Goal: Task Accomplishment & Management: Complete application form

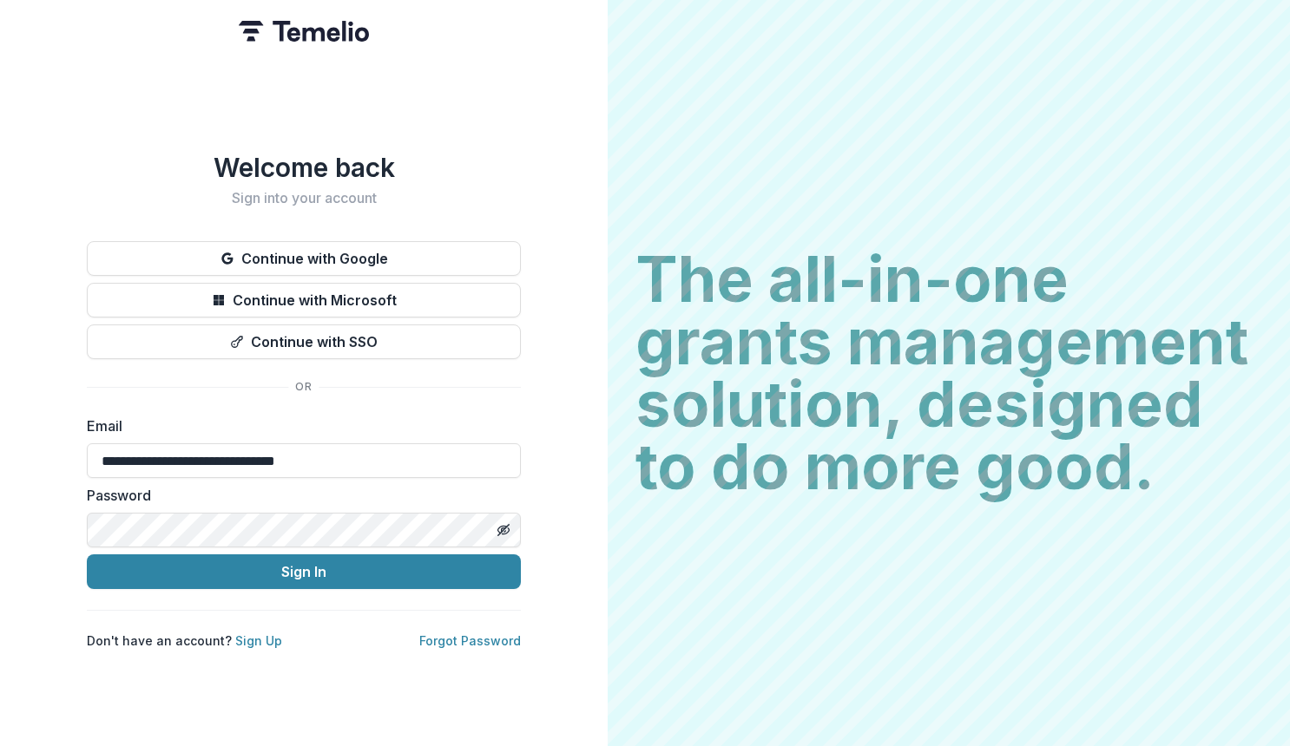
type input "**********"
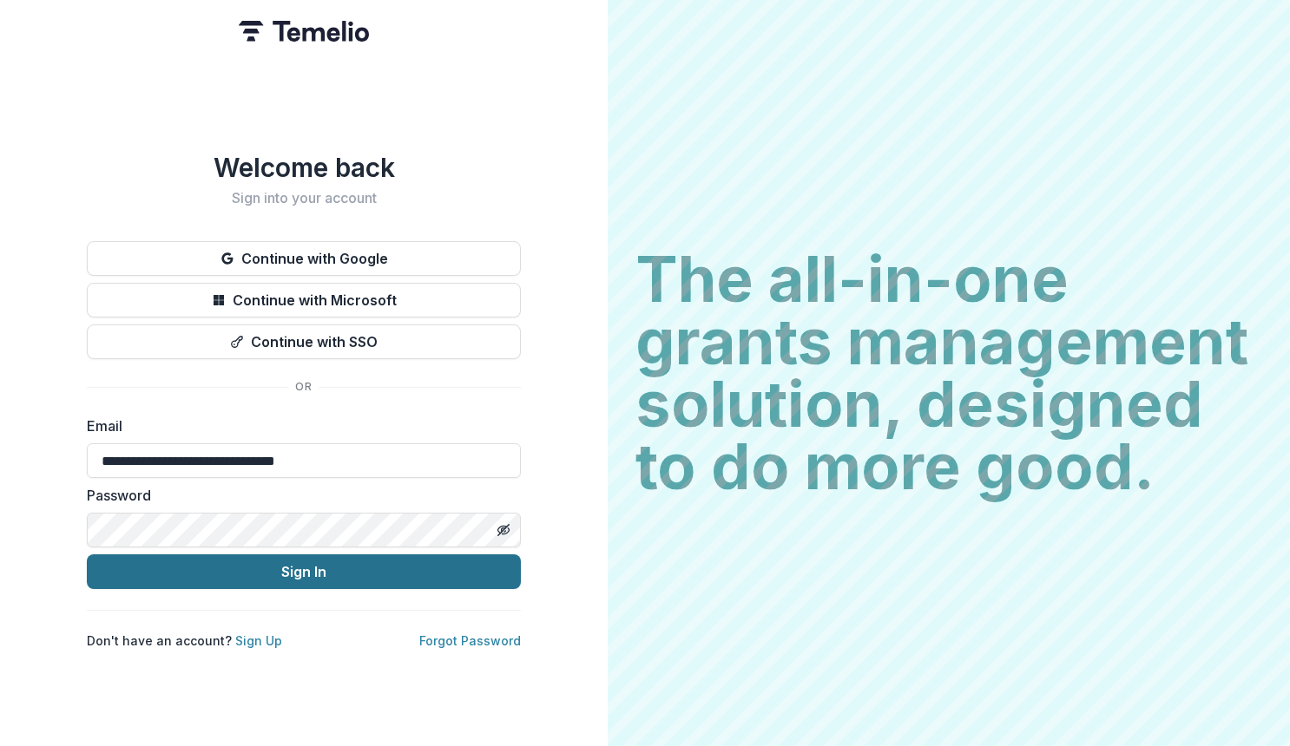
click at [164, 560] on button "Sign In" at bounding box center [304, 572] width 434 height 35
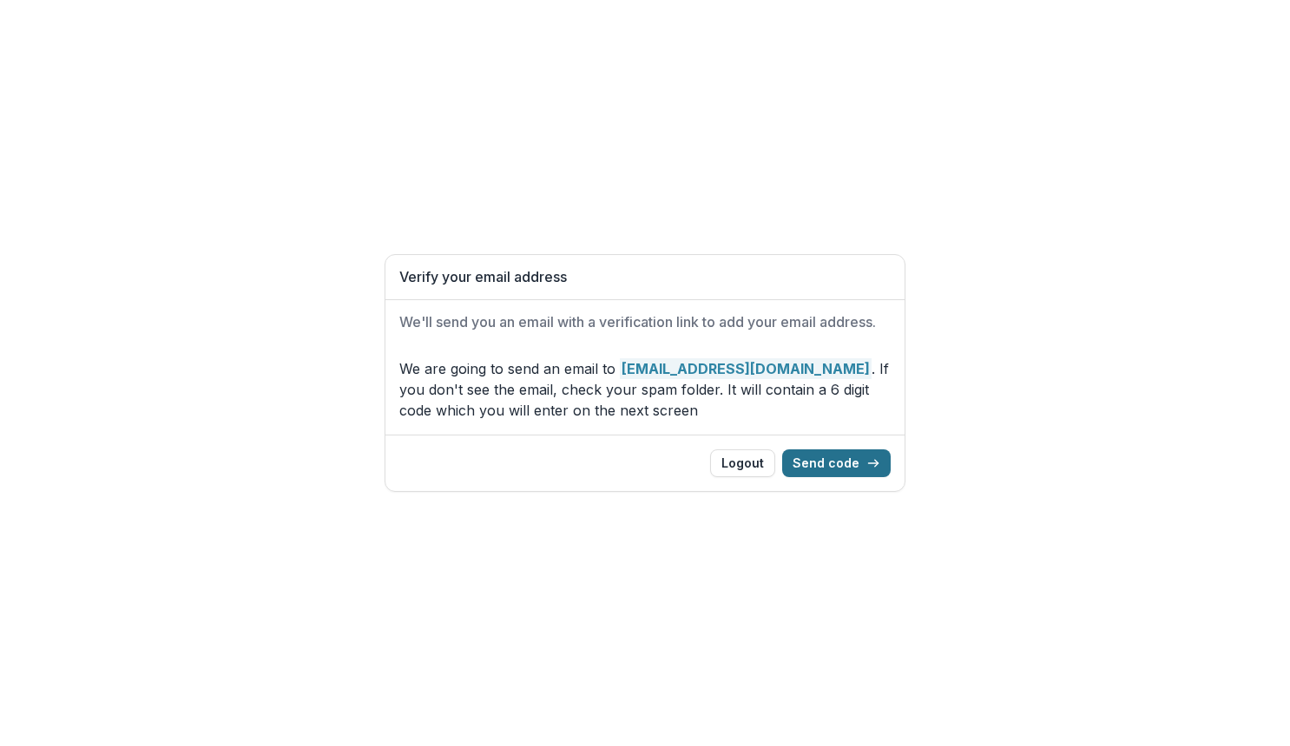
click at [838, 475] on button "Send code" at bounding box center [836, 464] width 108 height 28
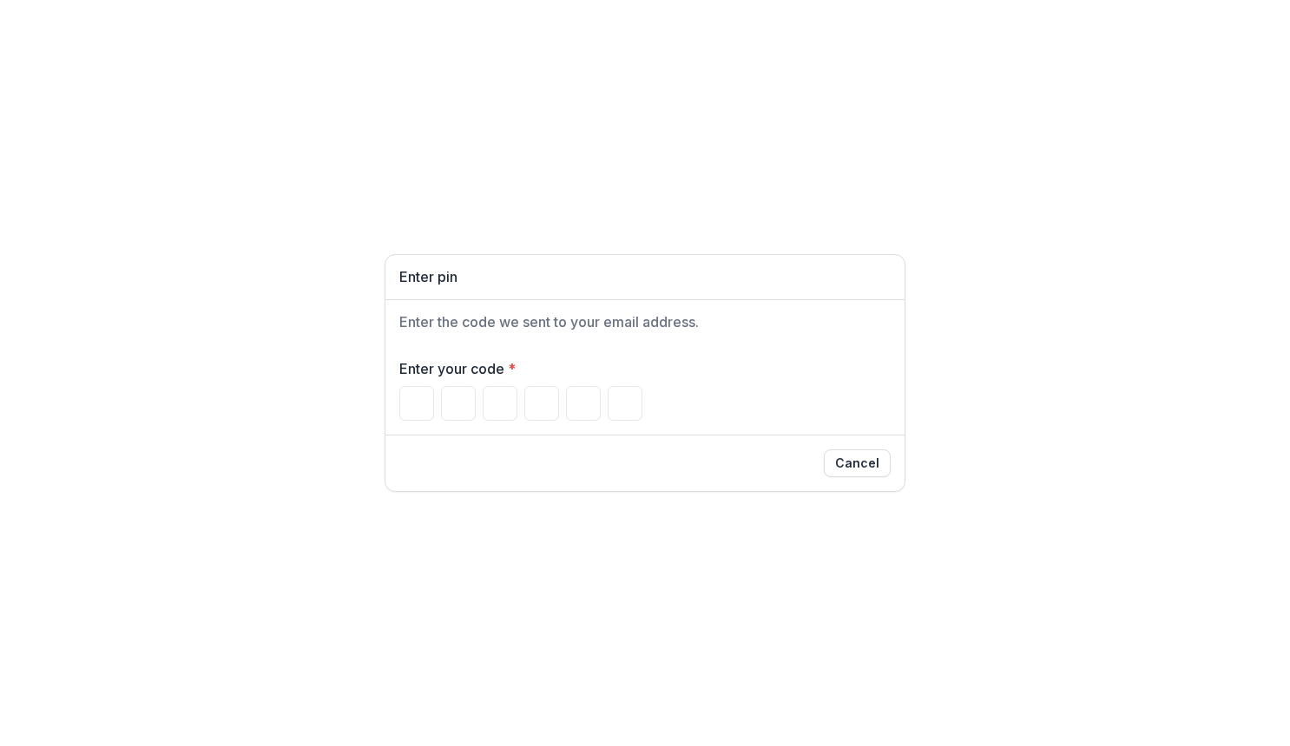
type input "*"
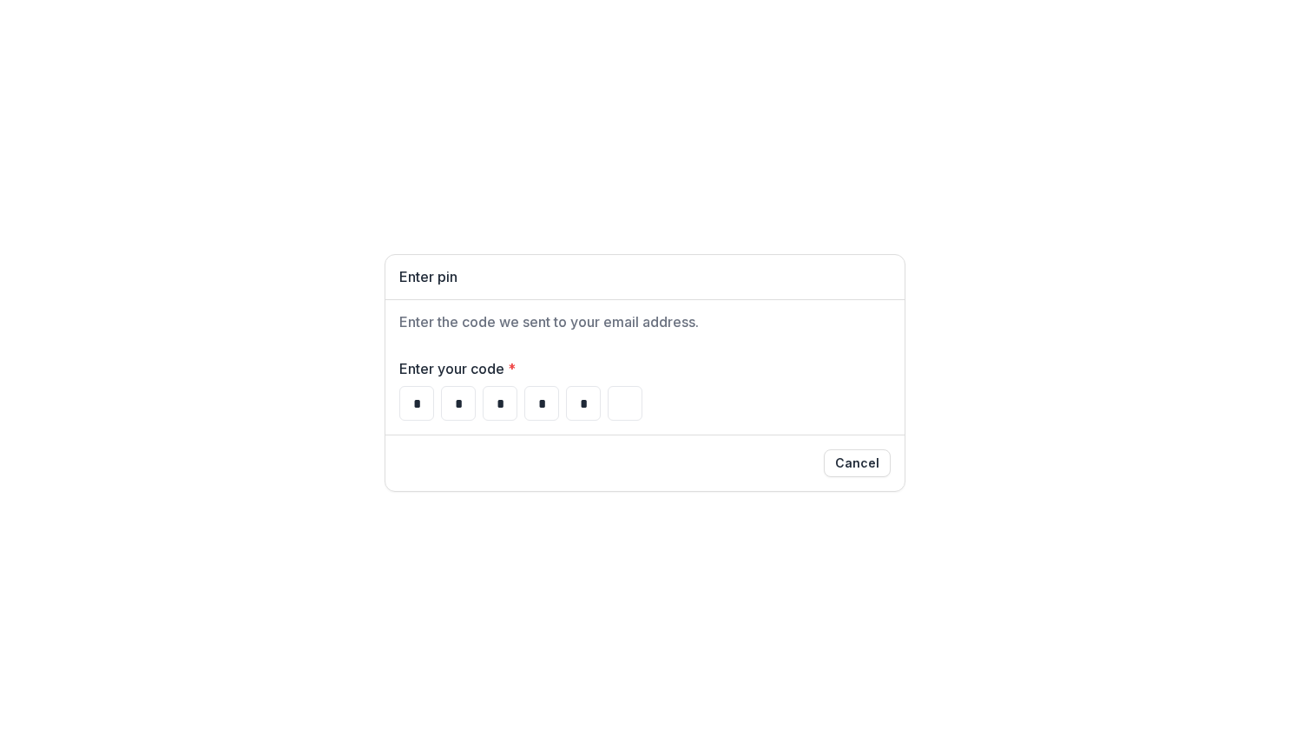
type input "*"
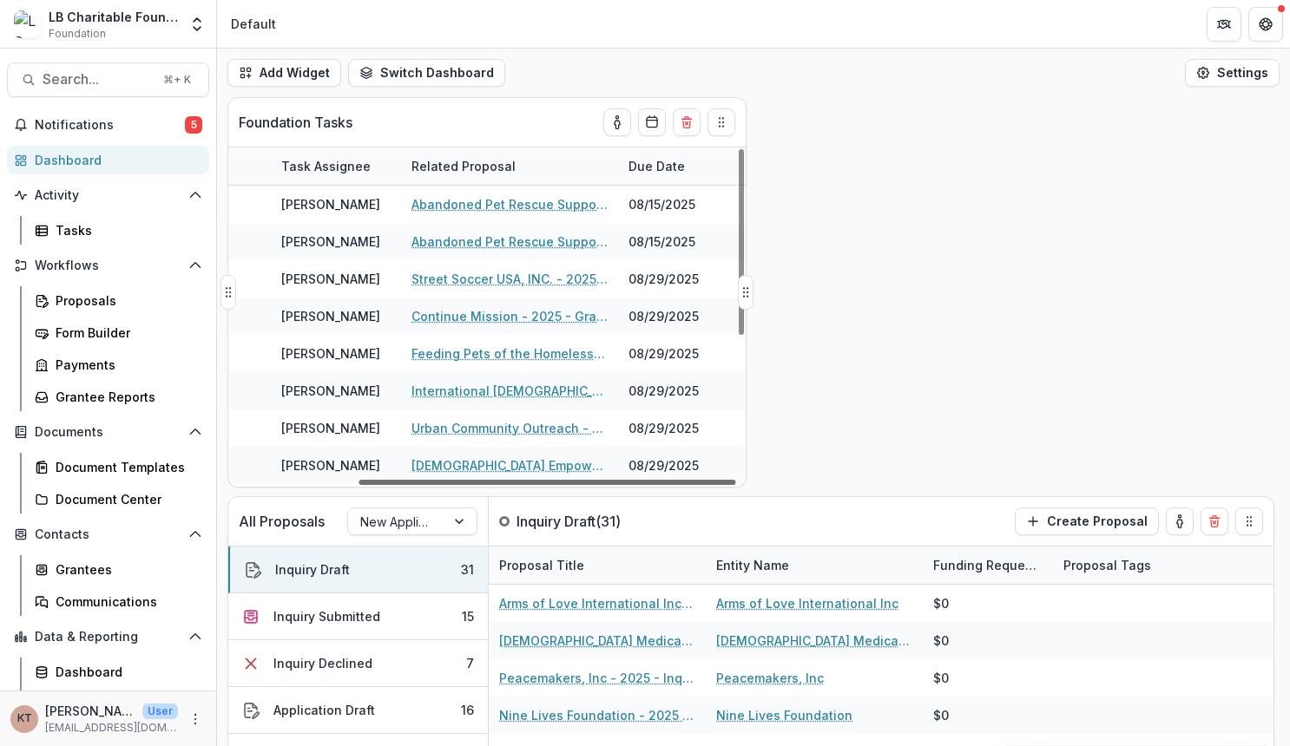
scroll to position [0, 177]
drag, startPoint x: 473, startPoint y: 483, endPoint x: 681, endPoint y: 461, distance: 209.4
click at [681, 461] on div "Task Task Assignee Related Proposal Due Date Application Review [PERSON_NAME] A…" at bounding box center [486, 317] width 517 height 339
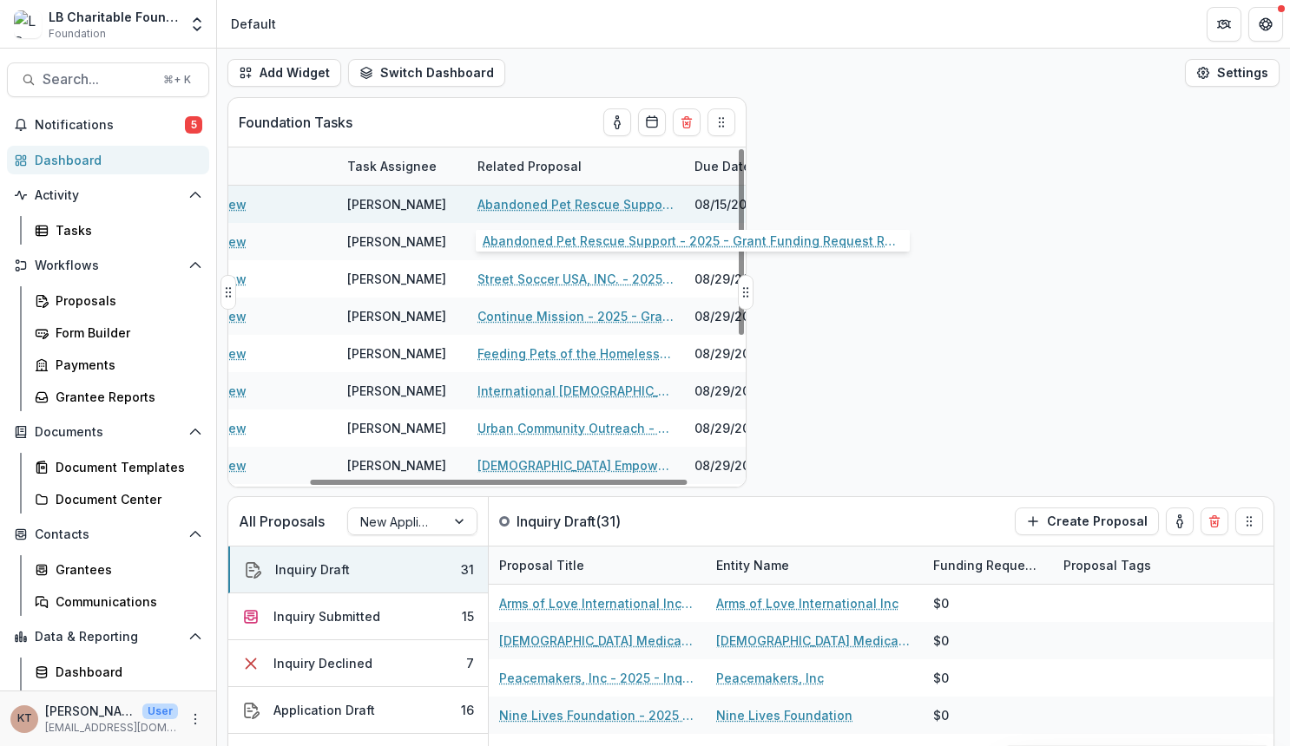
scroll to position [0, 113]
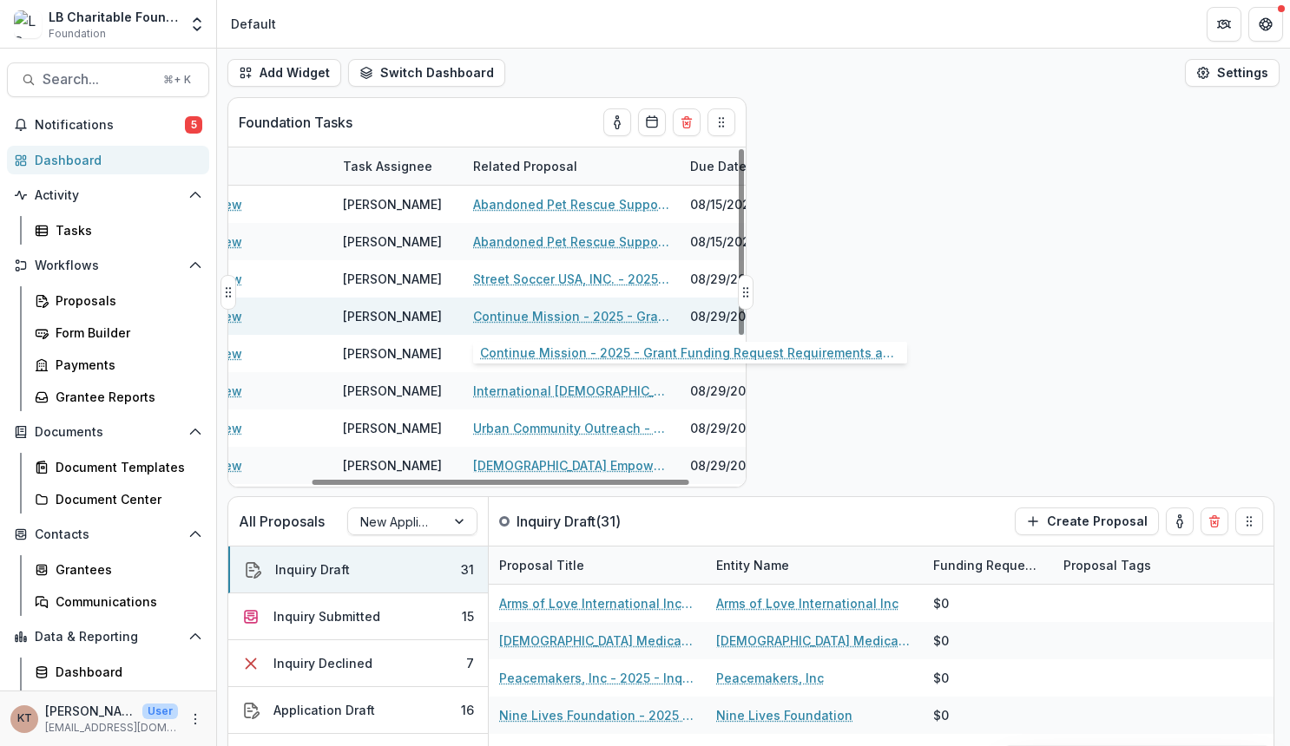
click at [540, 319] on link "Continue Mission - 2025 - Grant Funding Request Requirements and Questionnaires" at bounding box center [571, 316] width 196 height 18
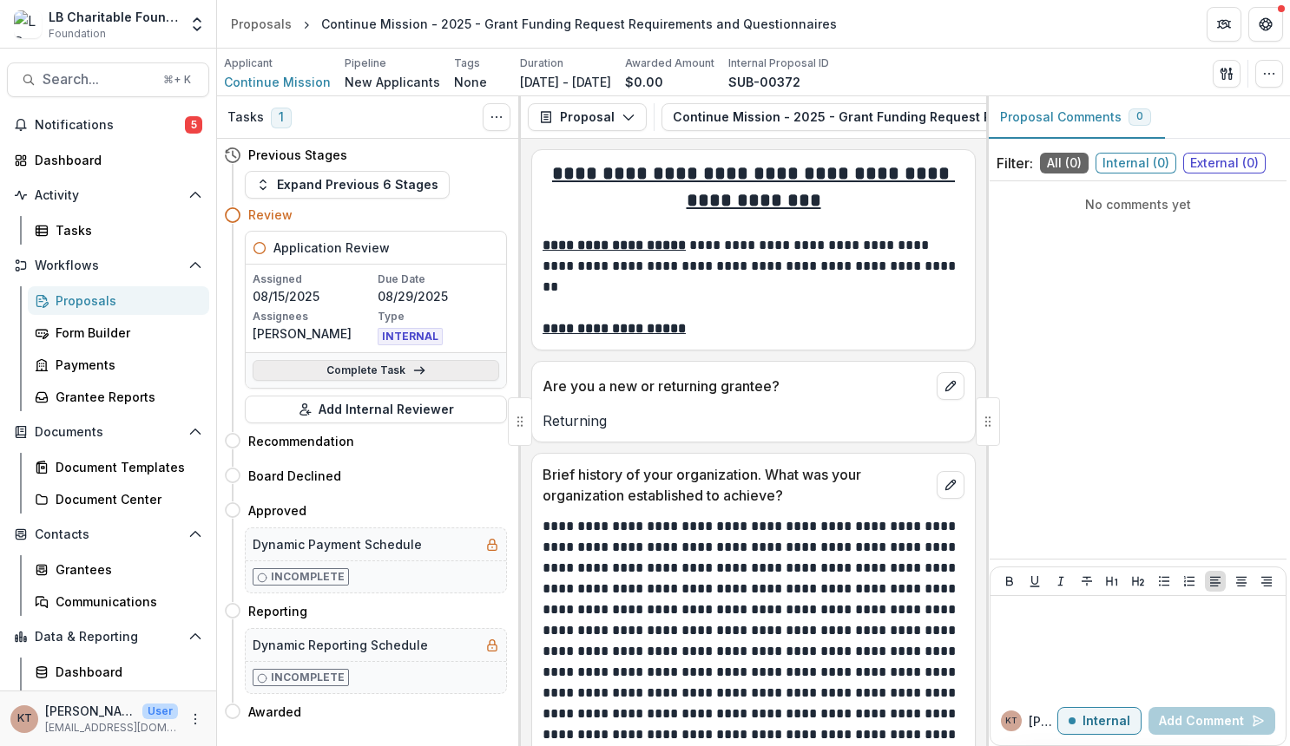
click at [379, 371] on link "Complete Task" at bounding box center [376, 370] width 246 height 21
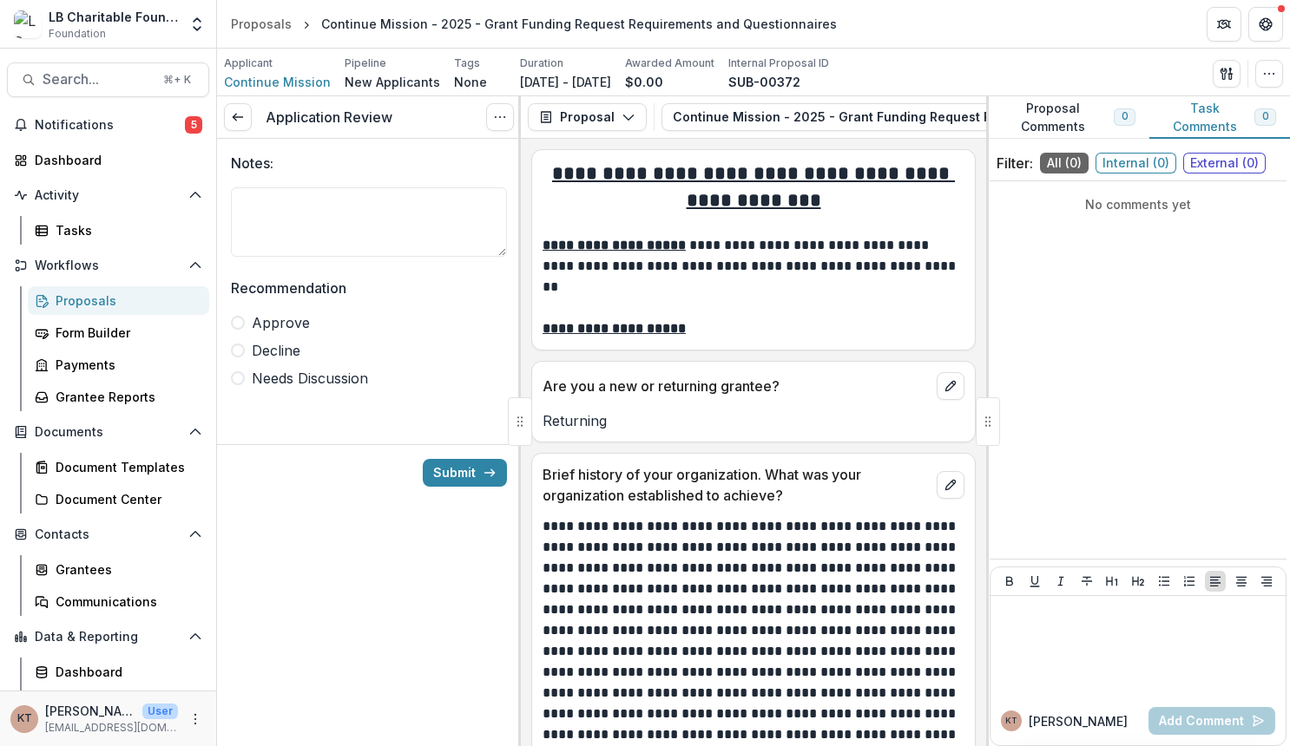
click at [238, 319] on span at bounding box center [238, 323] width 14 height 14
click at [461, 470] on button "Submit" at bounding box center [465, 473] width 84 height 28
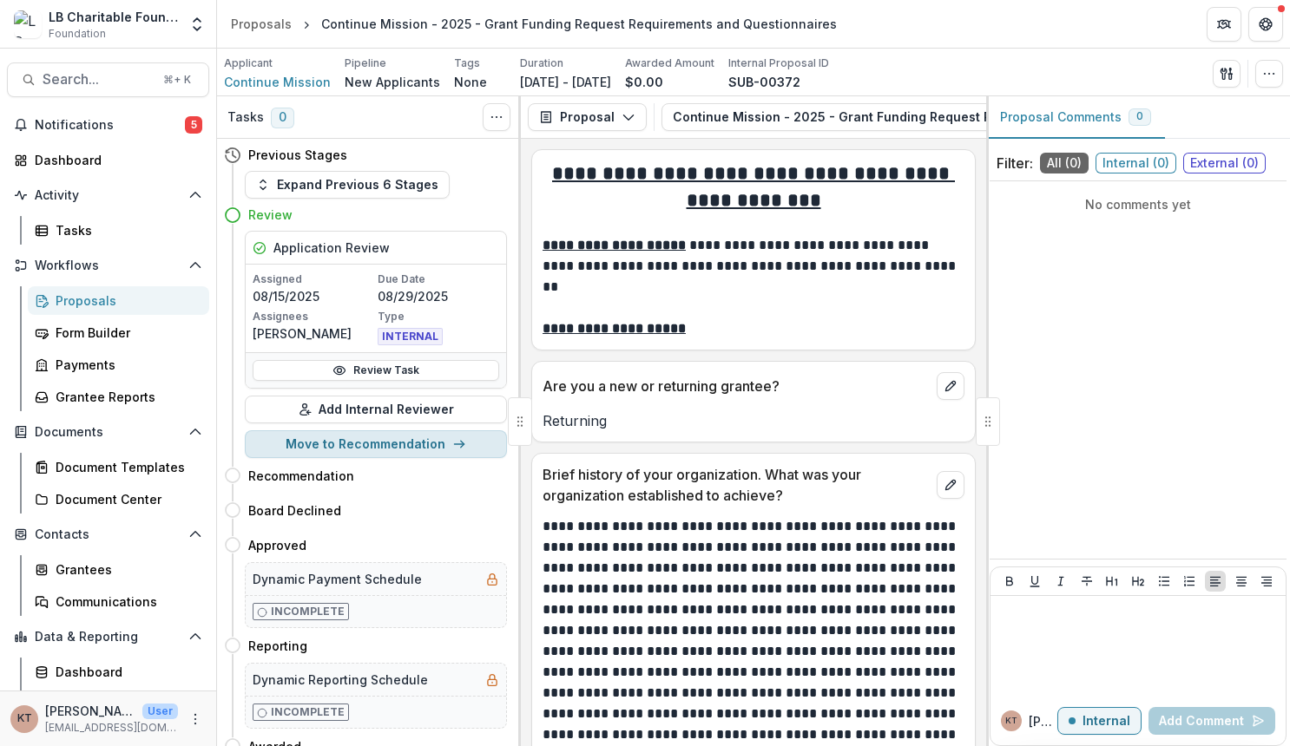
click at [423, 449] on button "Move to Recommendation" at bounding box center [376, 444] width 262 height 28
select select "**********"
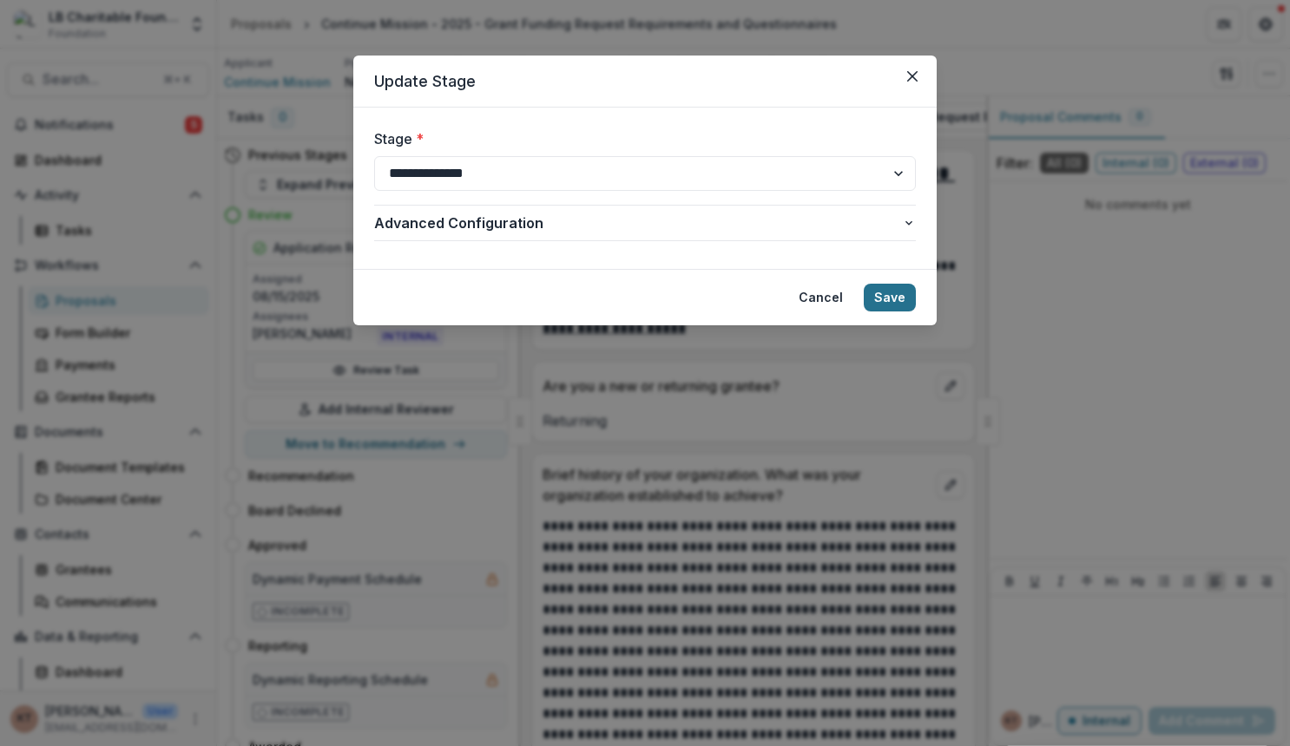
click at [896, 302] on button "Save" at bounding box center [890, 298] width 52 height 28
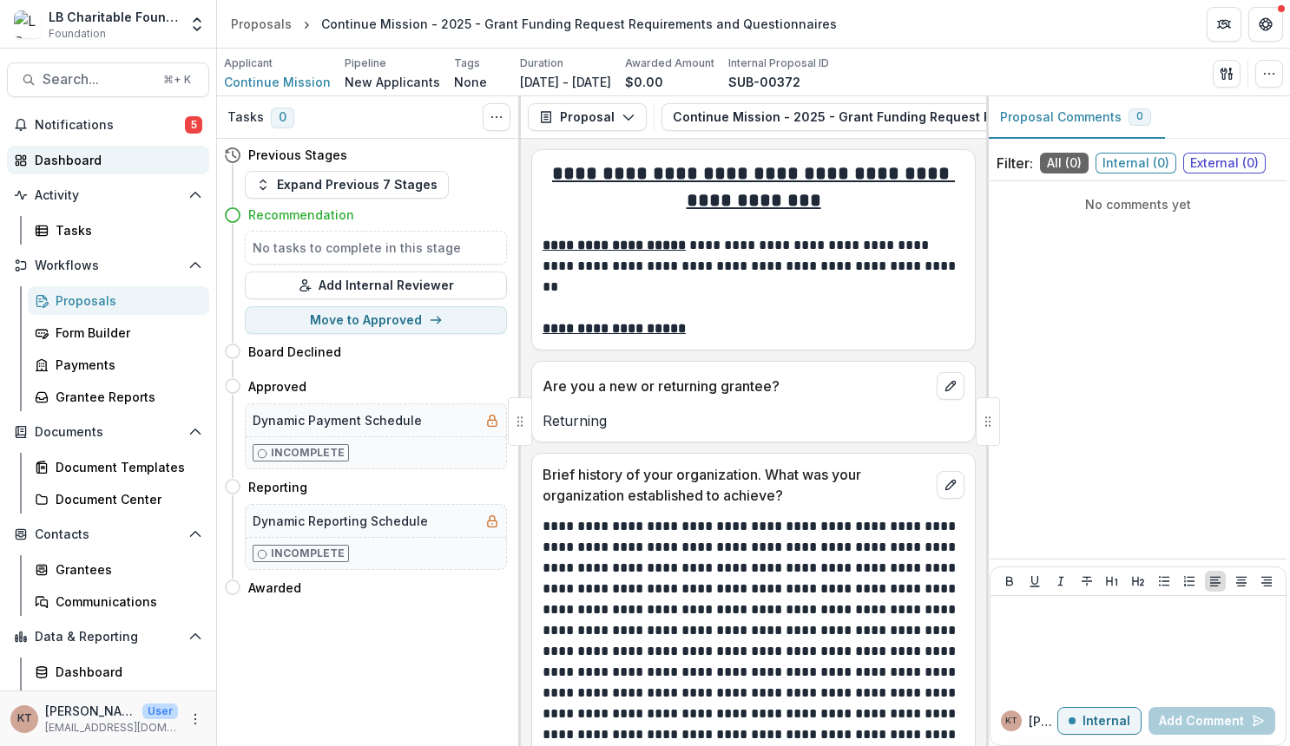
click at [65, 159] on div "Dashboard" at bounding box center [115, 160] width 161 height 18
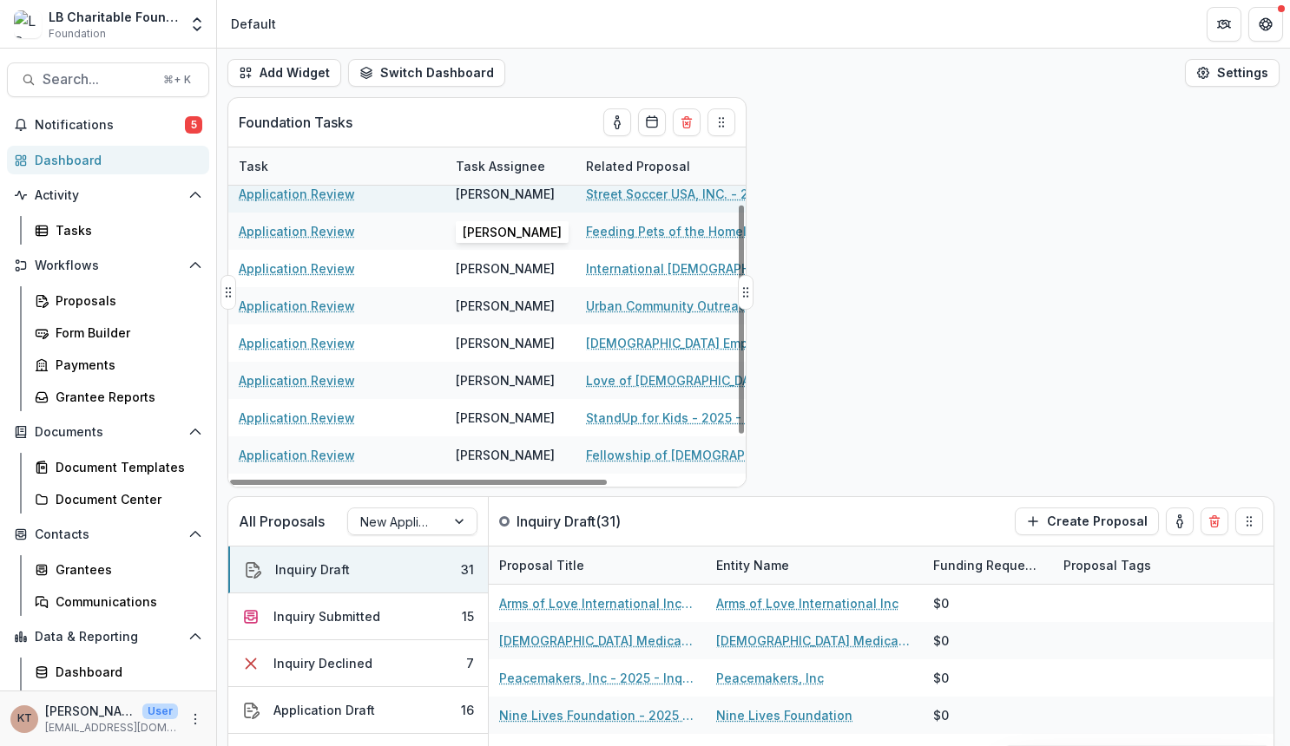
scroll to position [91, 0]
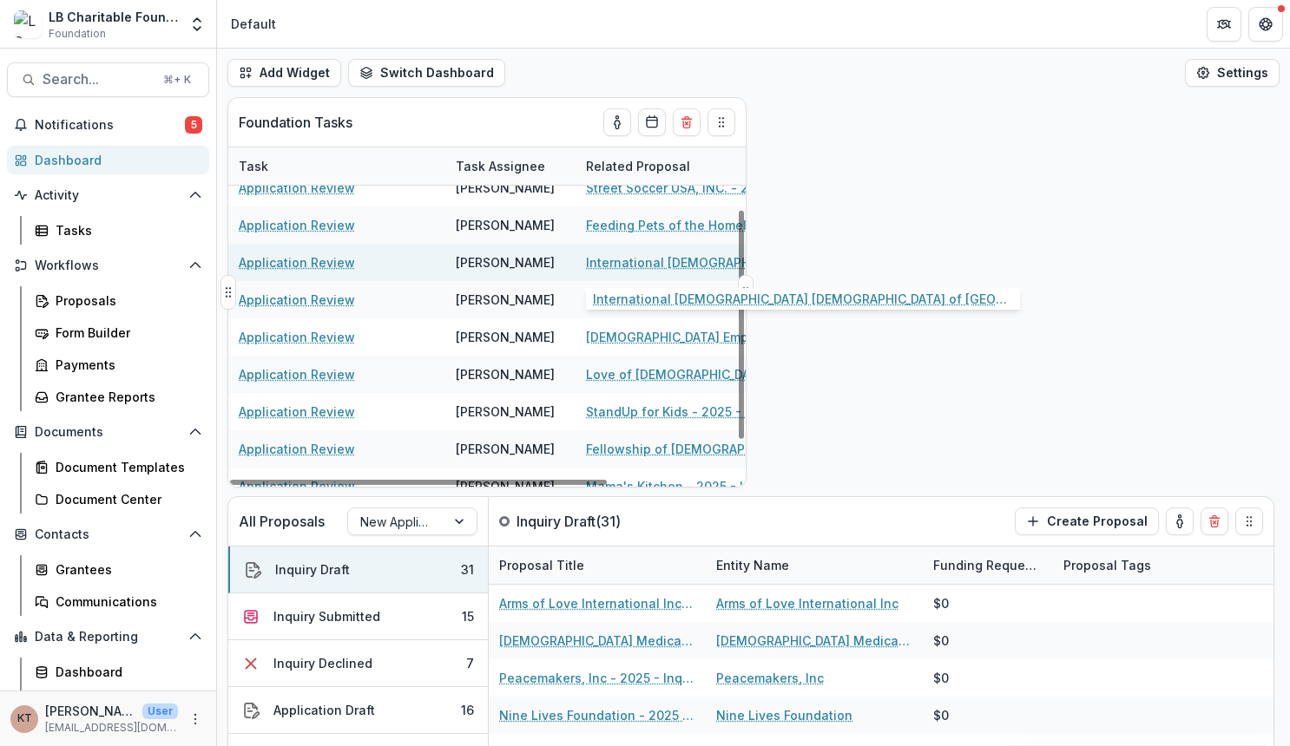
click at [653, 257] on link "International [DEMOGRAPHIC_DATA] [DEMOGRAPHIC_DATA] of [GEOGRAPHIC_DATA] - 2025…" at bounding box center [684, 262] width 196 height 18
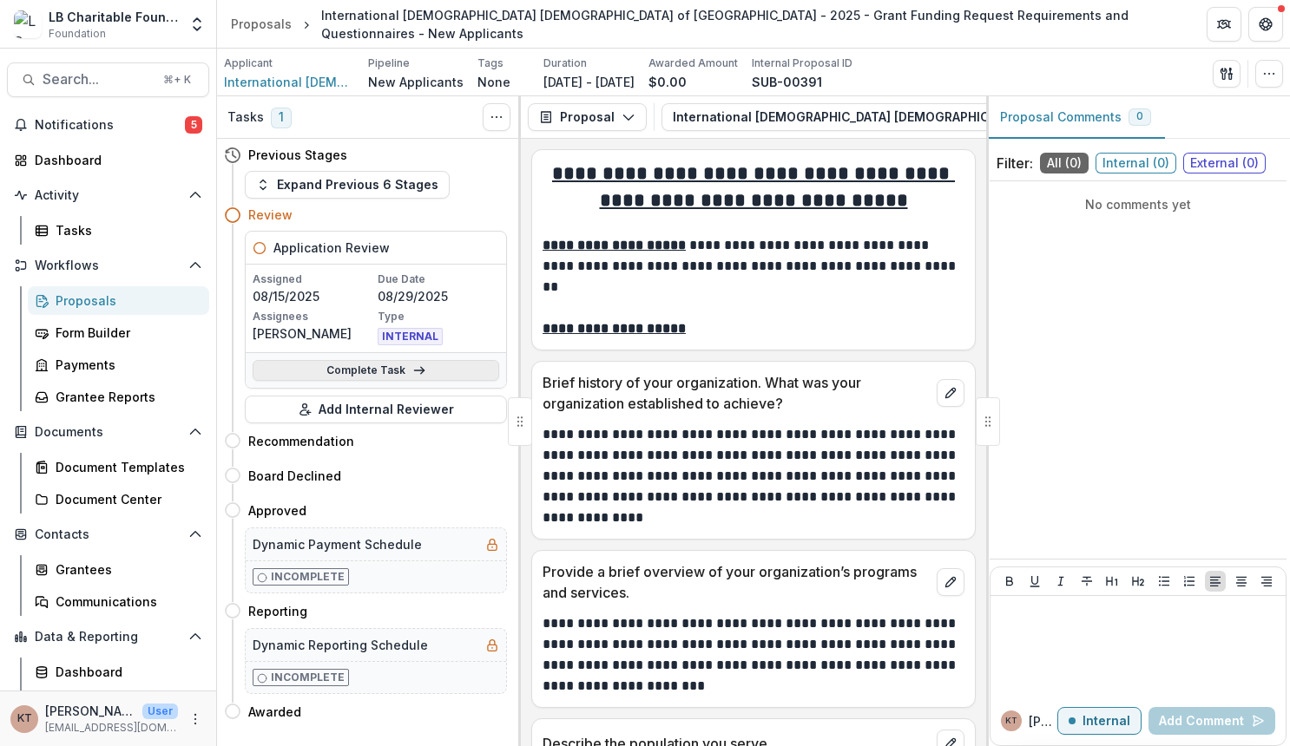
click at [396, 371] on link "Complete Task" at bounding box center [376, 370] width 246 height 21
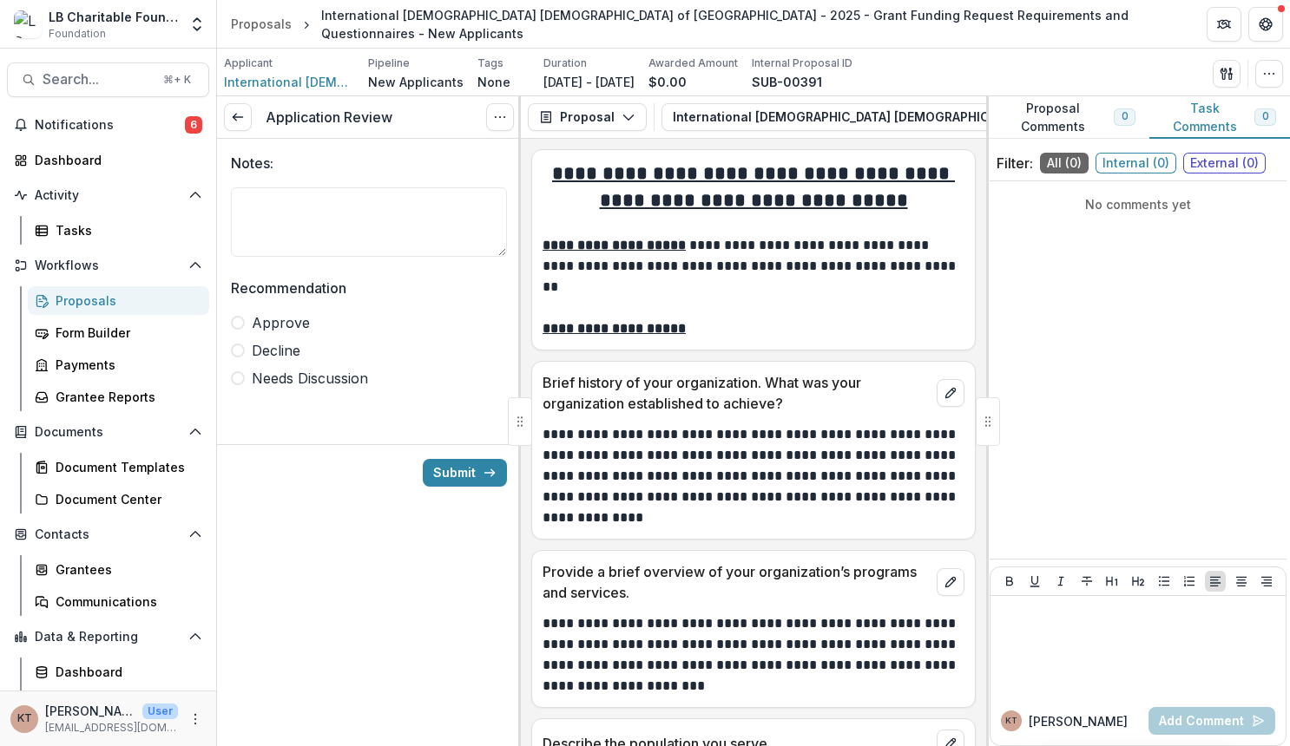
click at [238, 319] on span at bounding box center [238, 323] width 14 height 14
click at [446, 470] on button "Submit" at bounding box center [465, 473] width 84 height 28
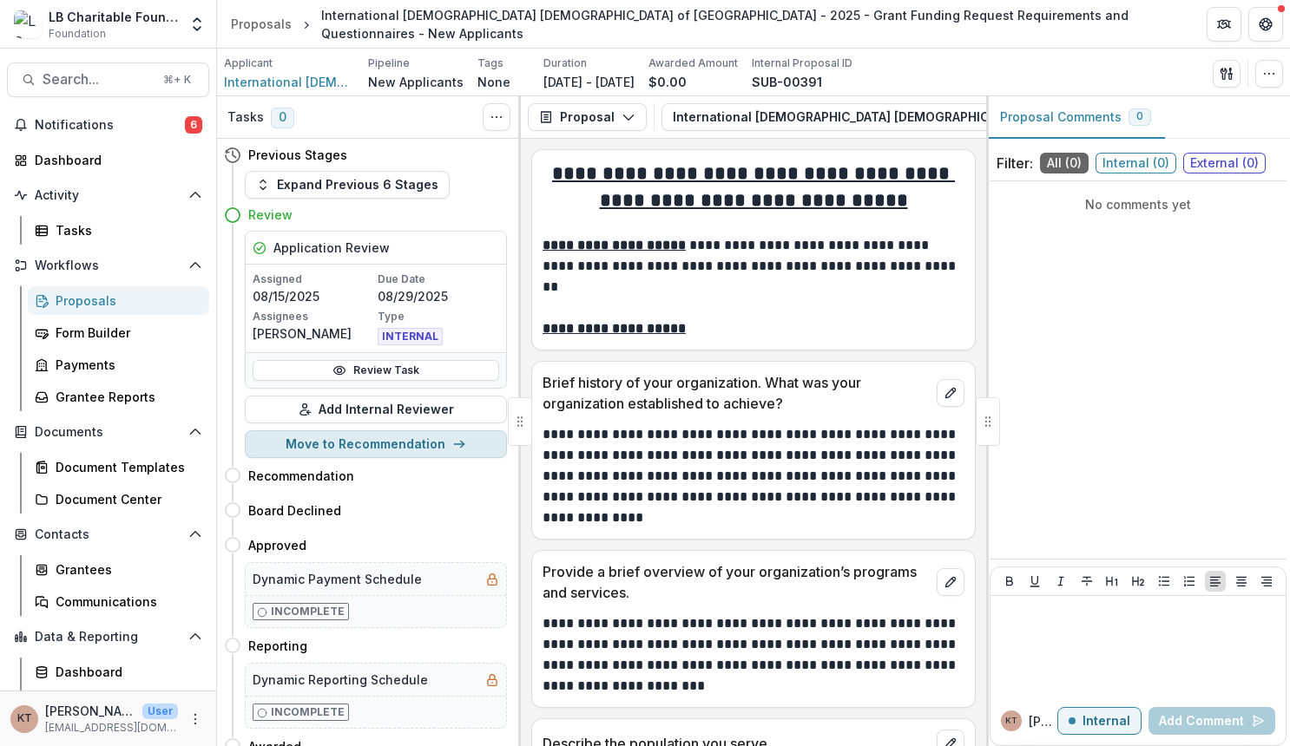
click at [340, 445] on button "Move to Recommendation" at bounding box center [376, 444] width 262 height 28
select select "**********"
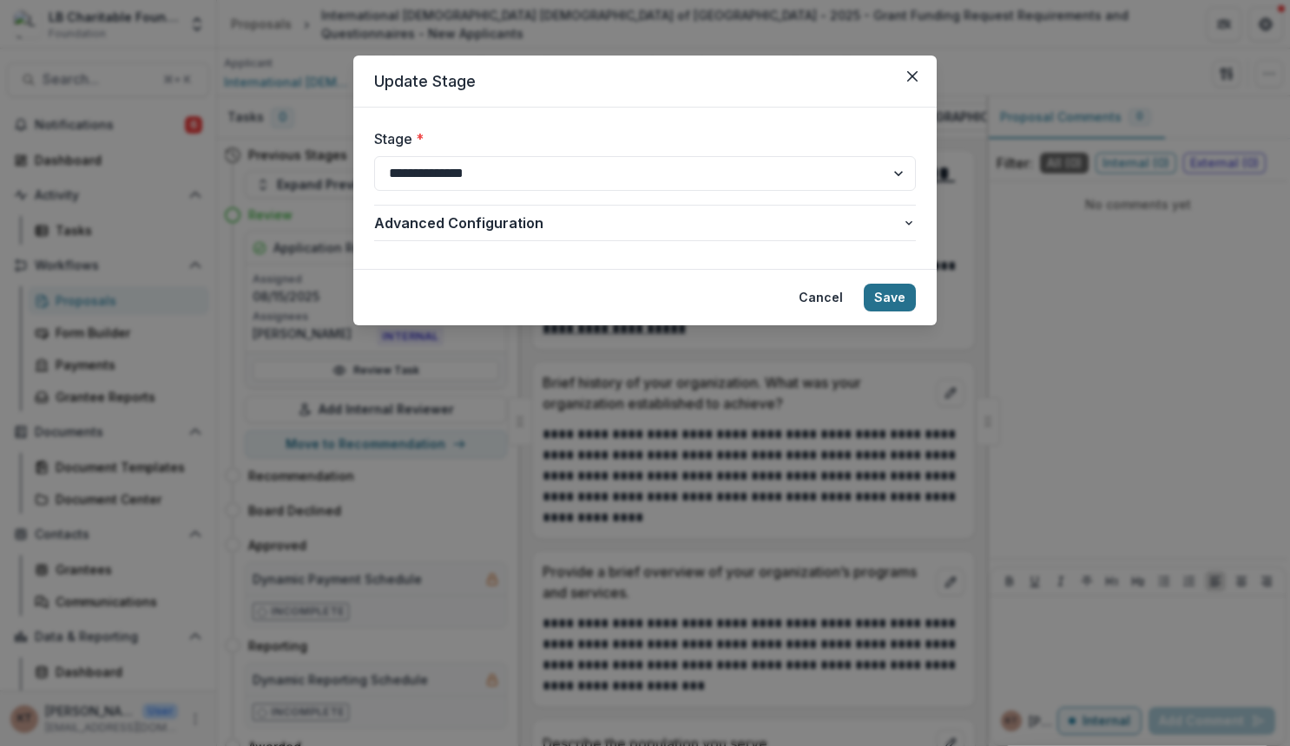
click at [883, 292] on button "Save" at bounding box center [890, 298] width 52 height 28
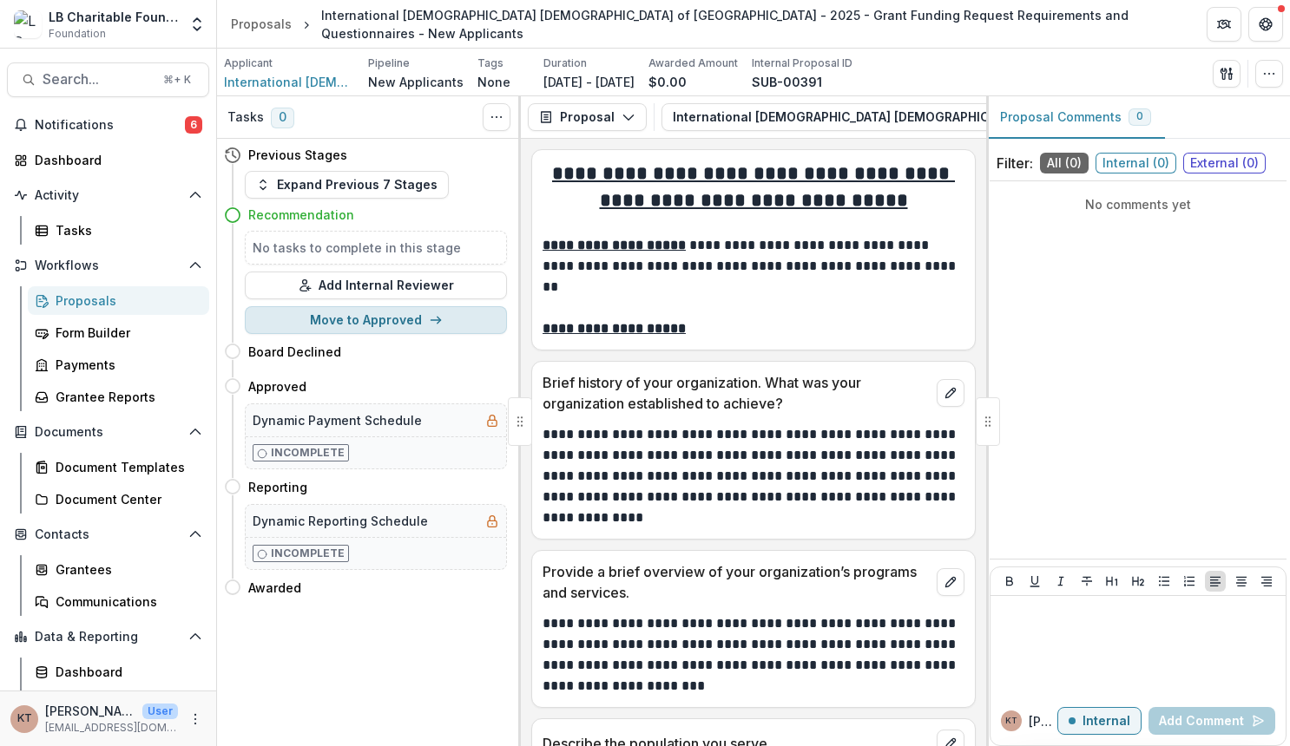
click at [424, 321] on button "Move to Approved" at bounding box center [376, 320] width 262 height 28
select select "********"
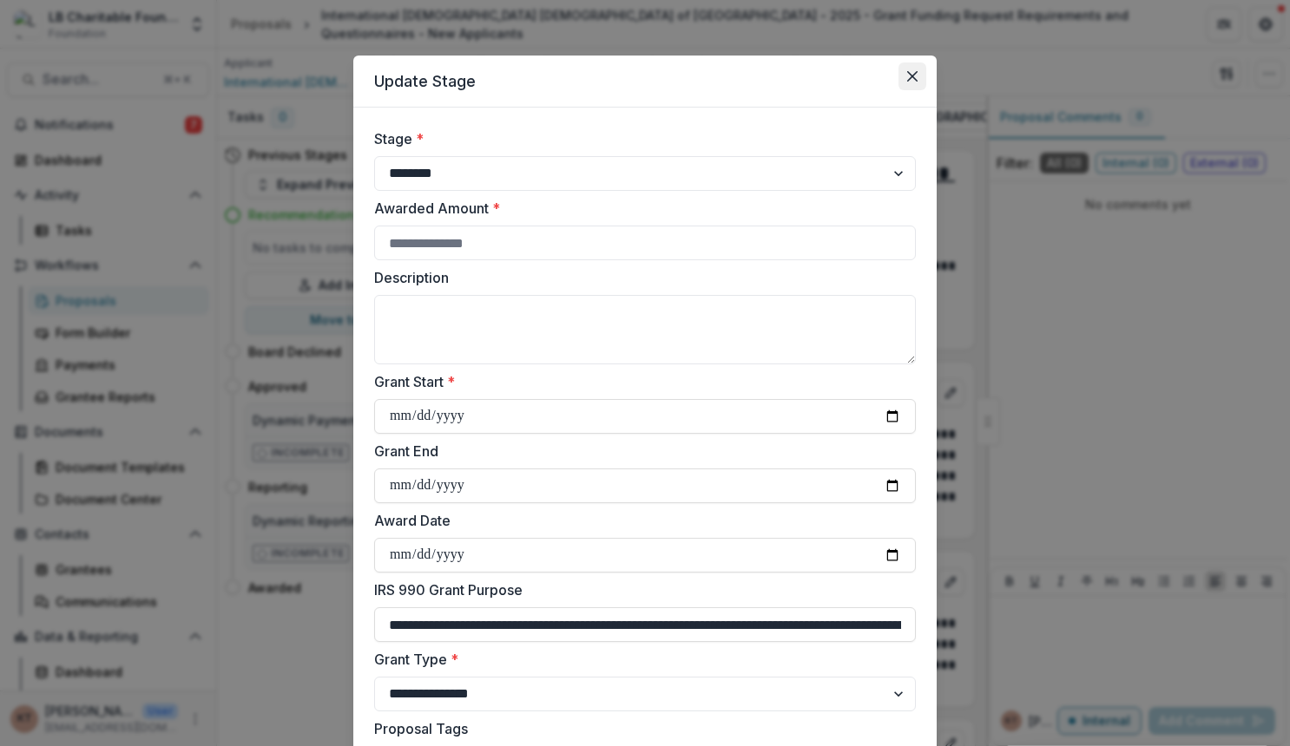
click at [916, 79] on button "Close" at bounding box center [912, 76] width 28 height 28
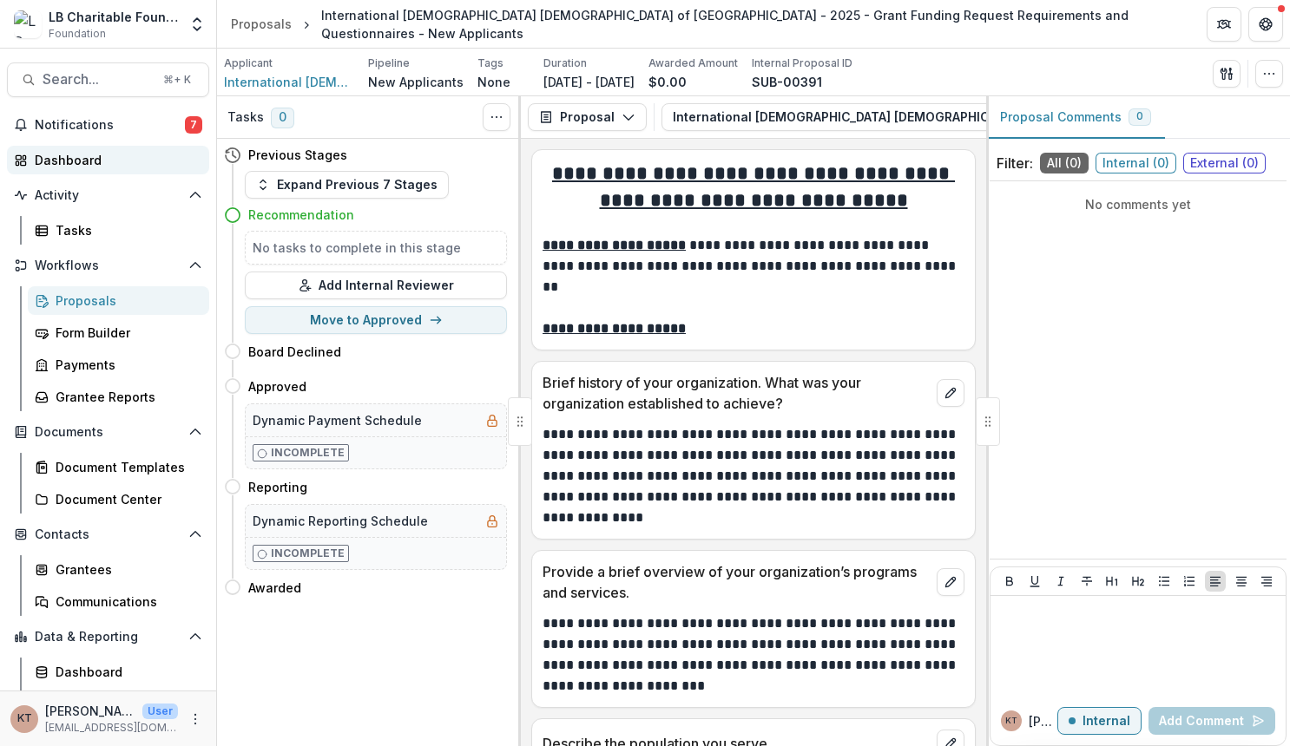
click at [110, 156] on div "Dashboard" at bounding box center [115, 160] width 161 height 18
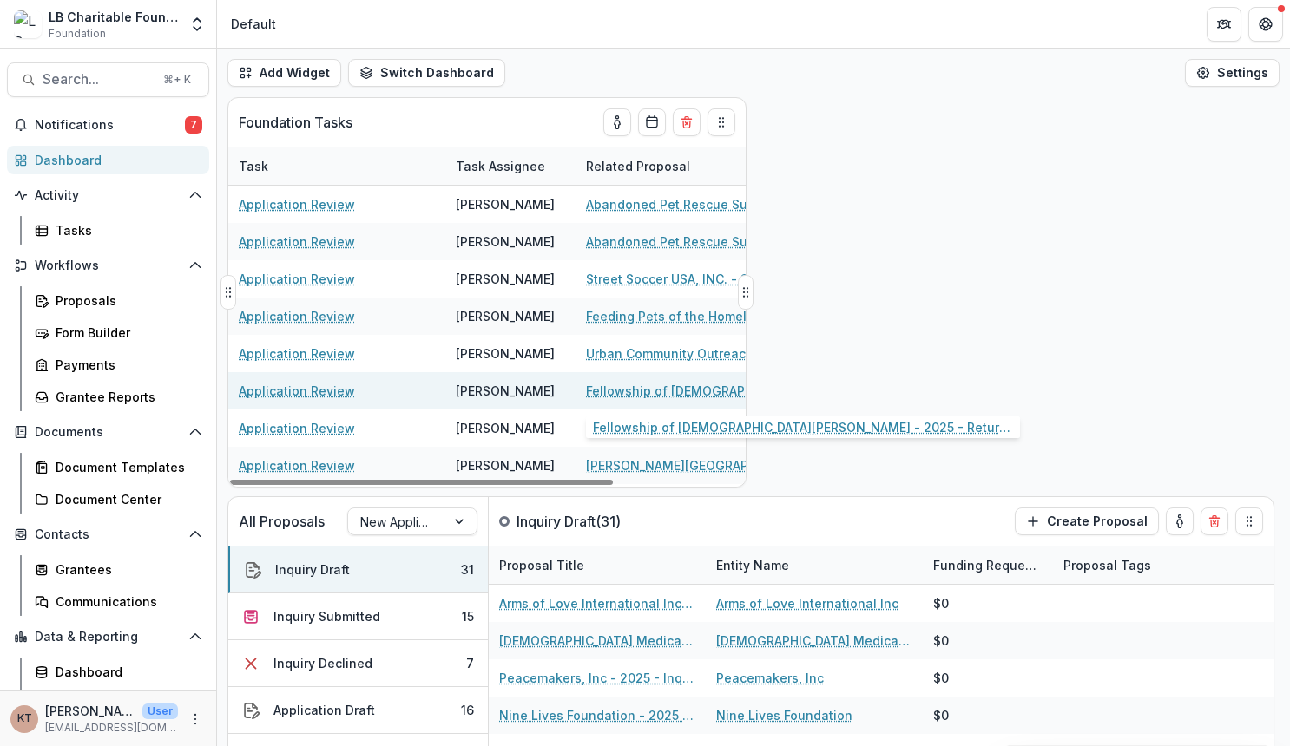
click at [615, 386] on link "Fellowship of [DEMOGRAPHIC_DATA][PERSON_NAME] - 2025 - Returning Grantee Applic…" at bounding box center [684, 391] width 196 height 18
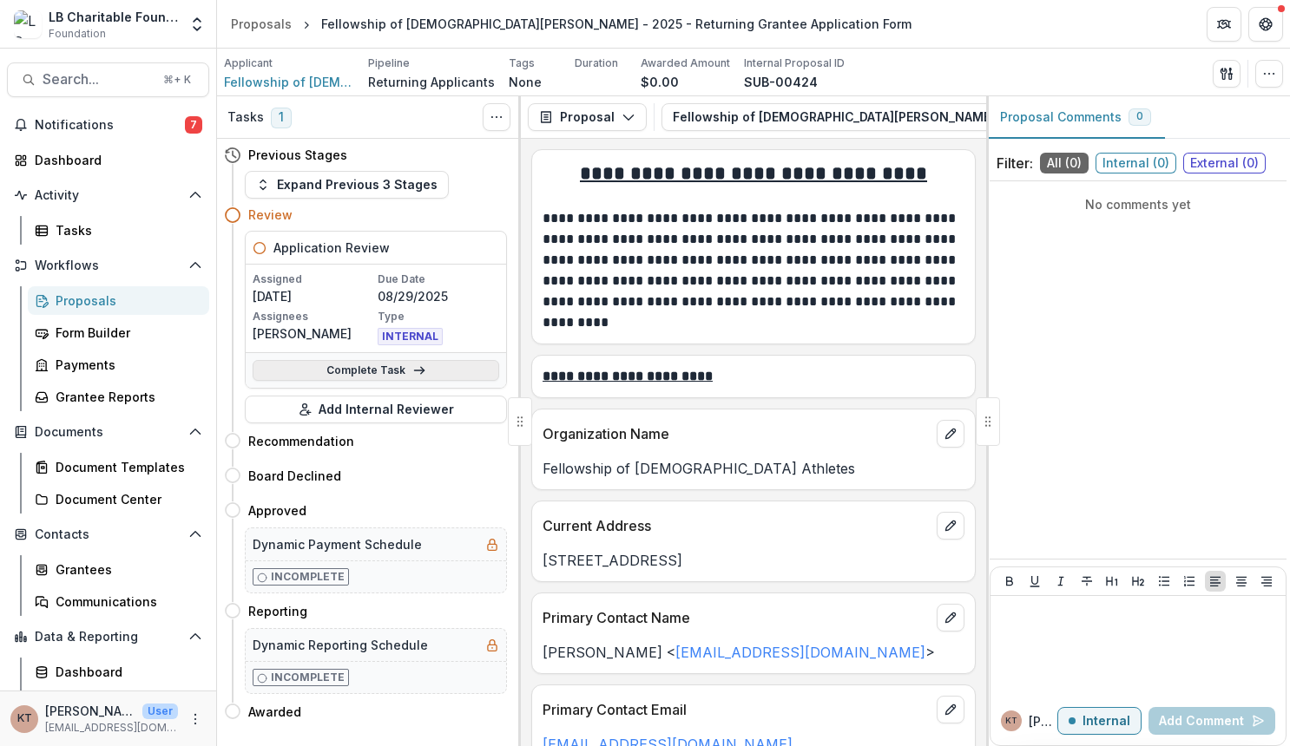
click at [417, 373] on icon at bounding box center [419, 371] width 14 height 14
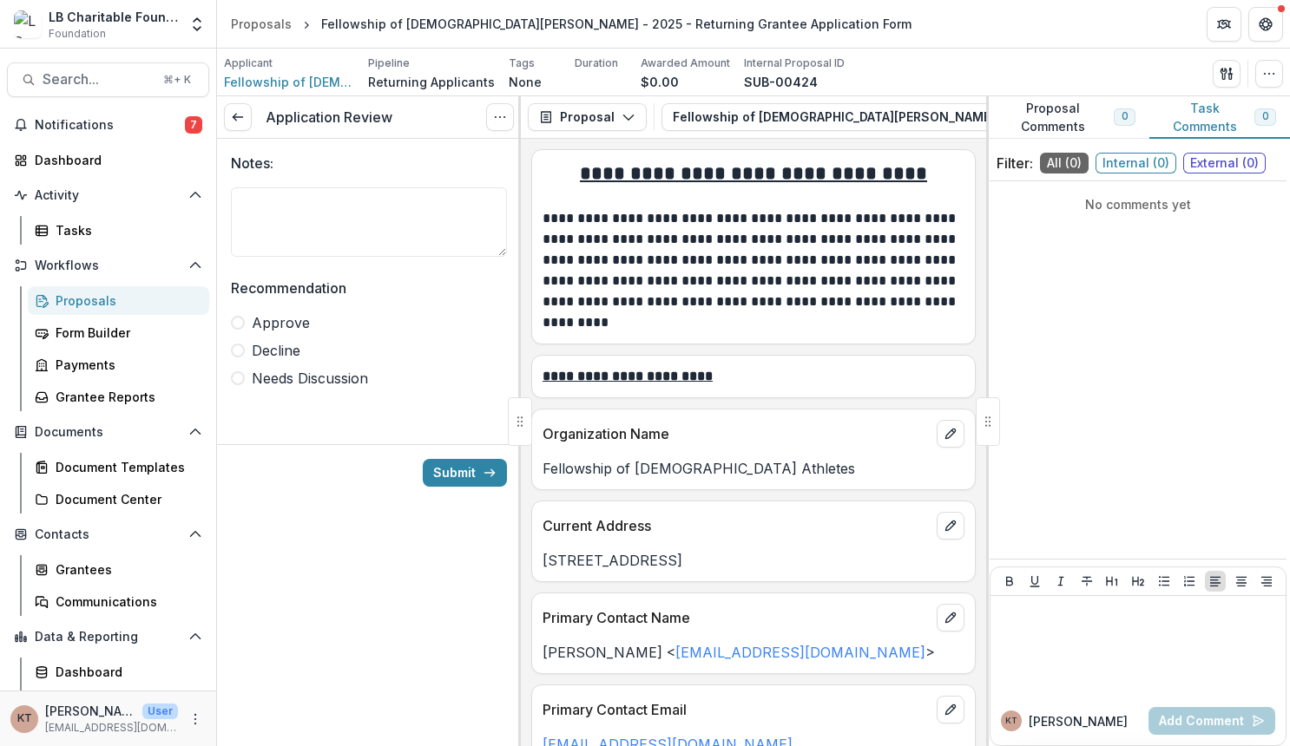
click at [241, 319] on span at bounding box center [238, 323] width 14 height 14
click at [479, 475] on button "Submit" at bounding box center [465, 473] width 84 height 28
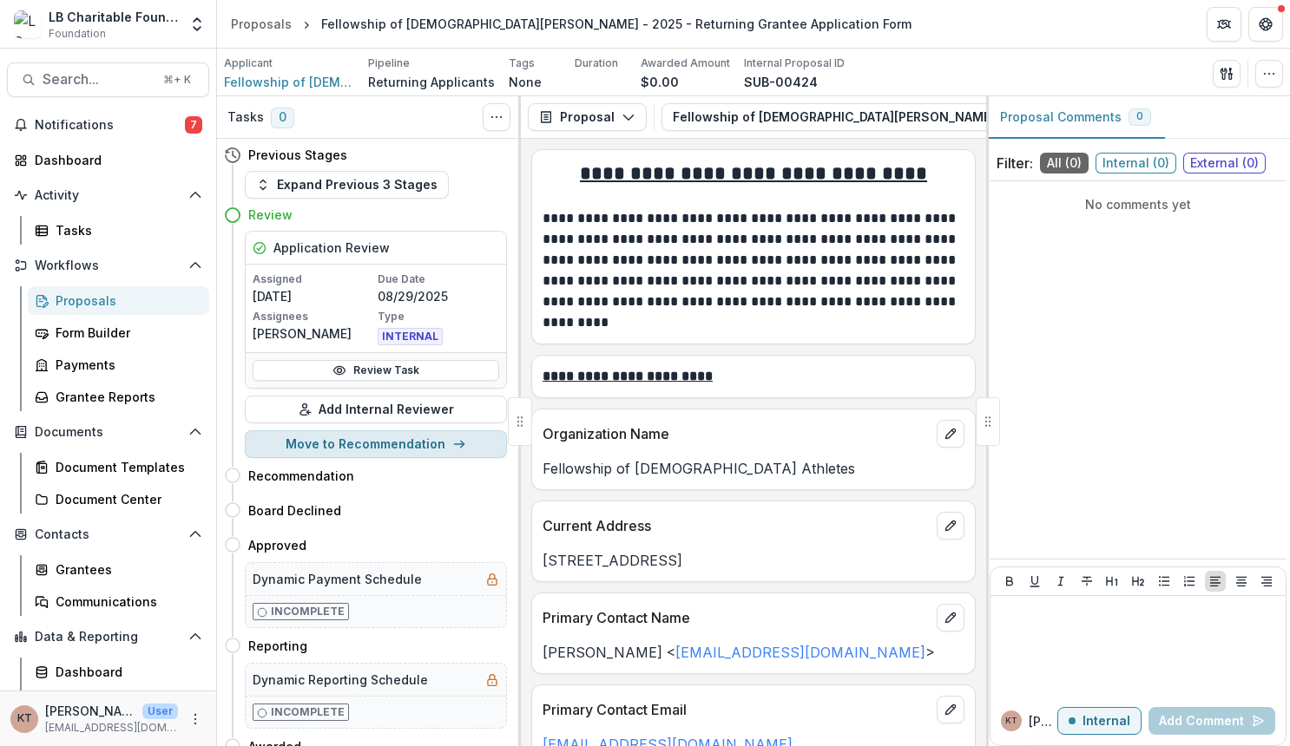
click at [452, 448] on icon "button" at bounding box center [459, 444] width 14 height 14
select select "**********"
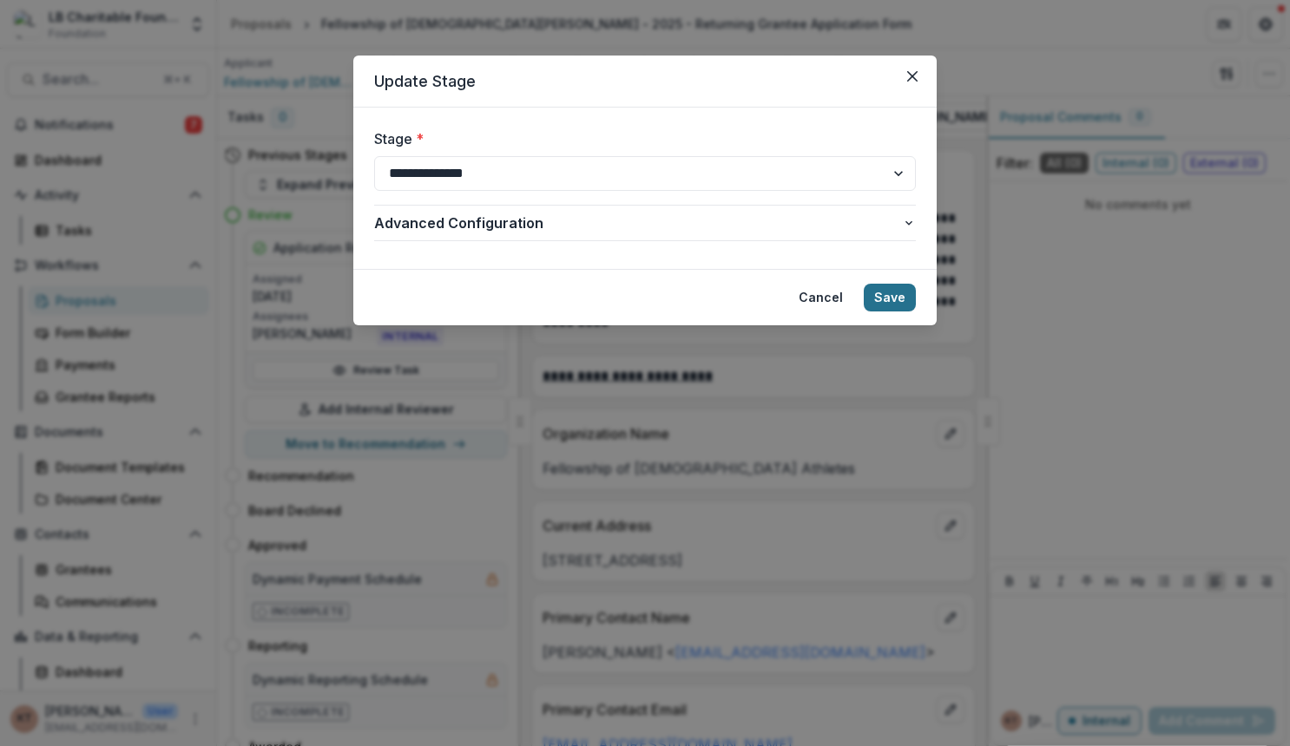
click at [905, 290] on button "Save" at bounding box center [890, 298] width 52 height 28
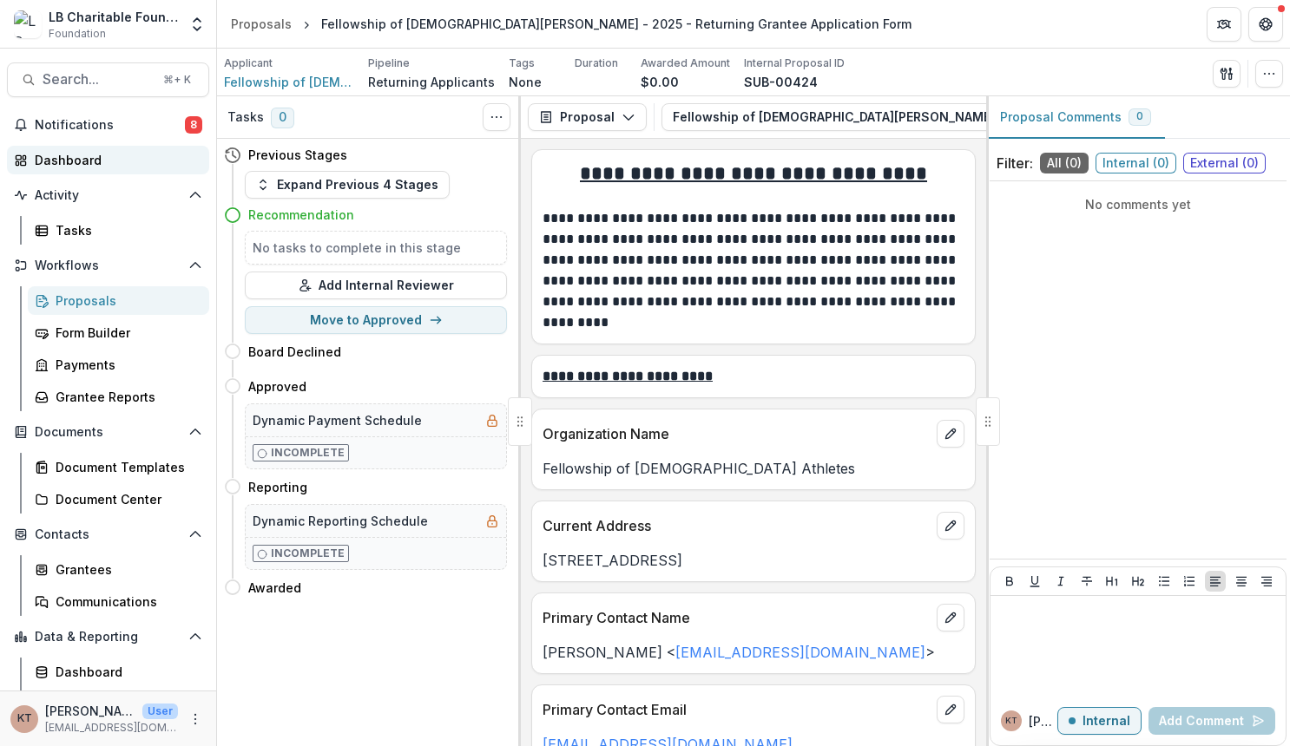
click at [103, 167] on div "Dashboard" at bounding box center [115, 160] width 161 height 18
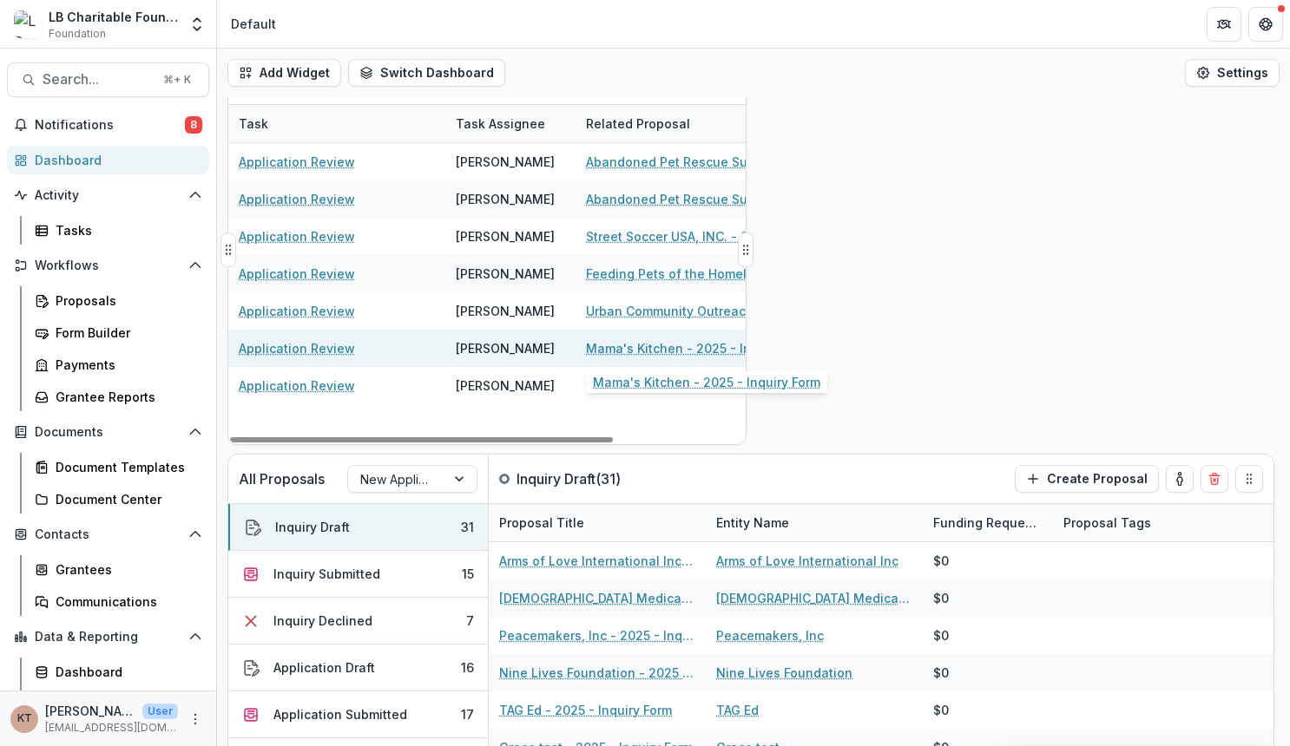
scroll to position [47, 0]
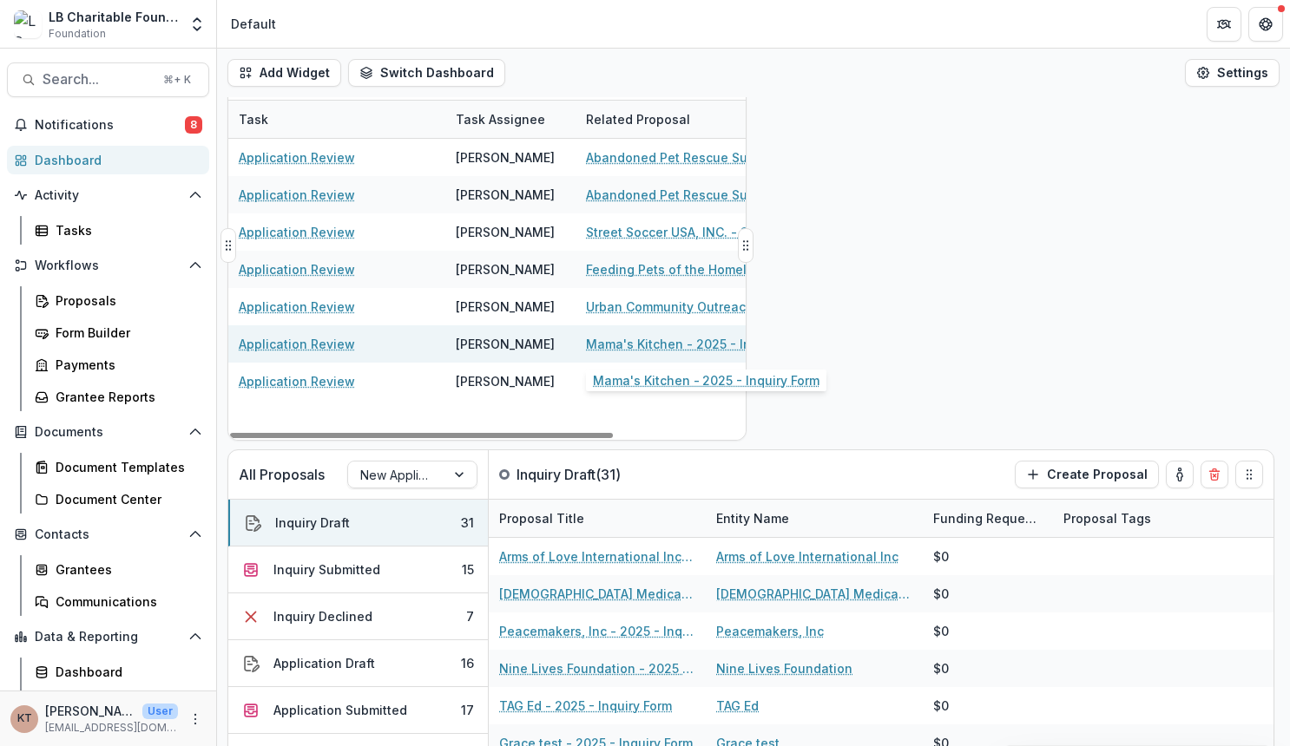
click at [664, 338] on link "Mama's Kitchen - 2025 - Inquiry Form" at bounding box center [684, 344] width 196 height 18
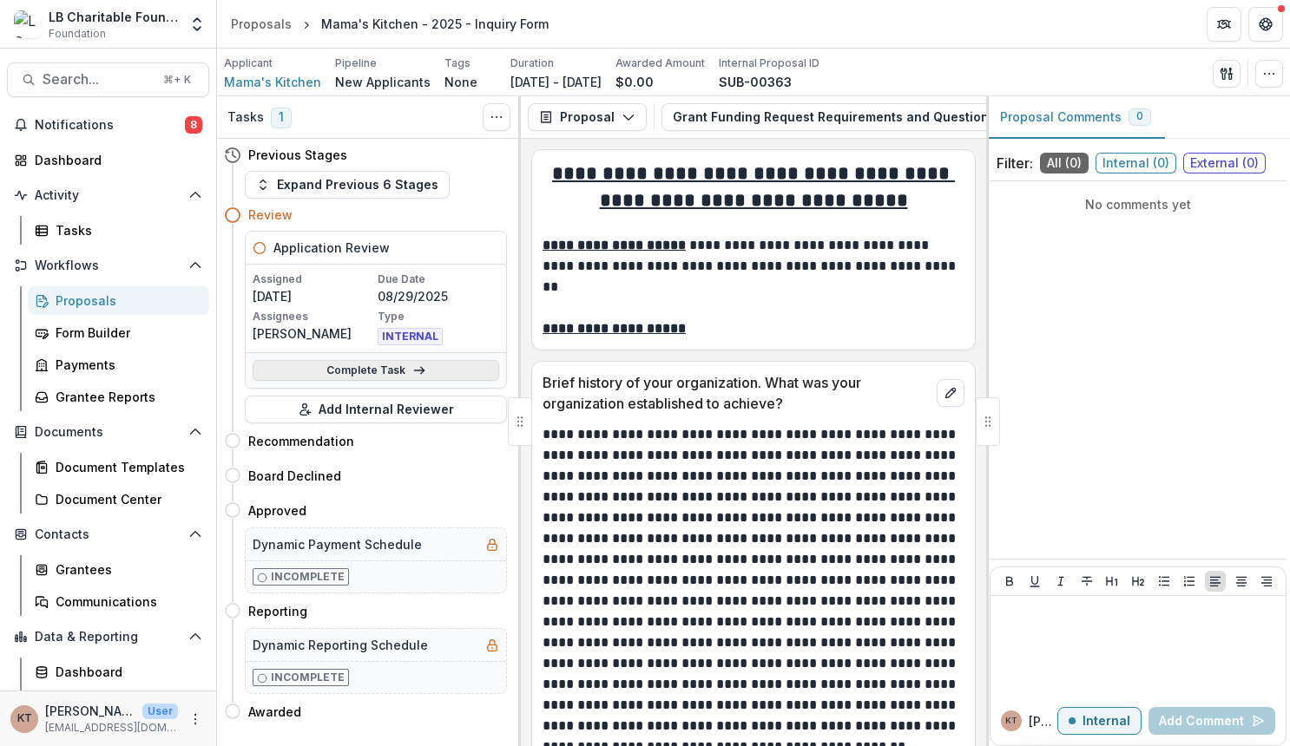
click at [450, 367] on link "Complete Task" at bounding box center [376, 370] width 246 height 21
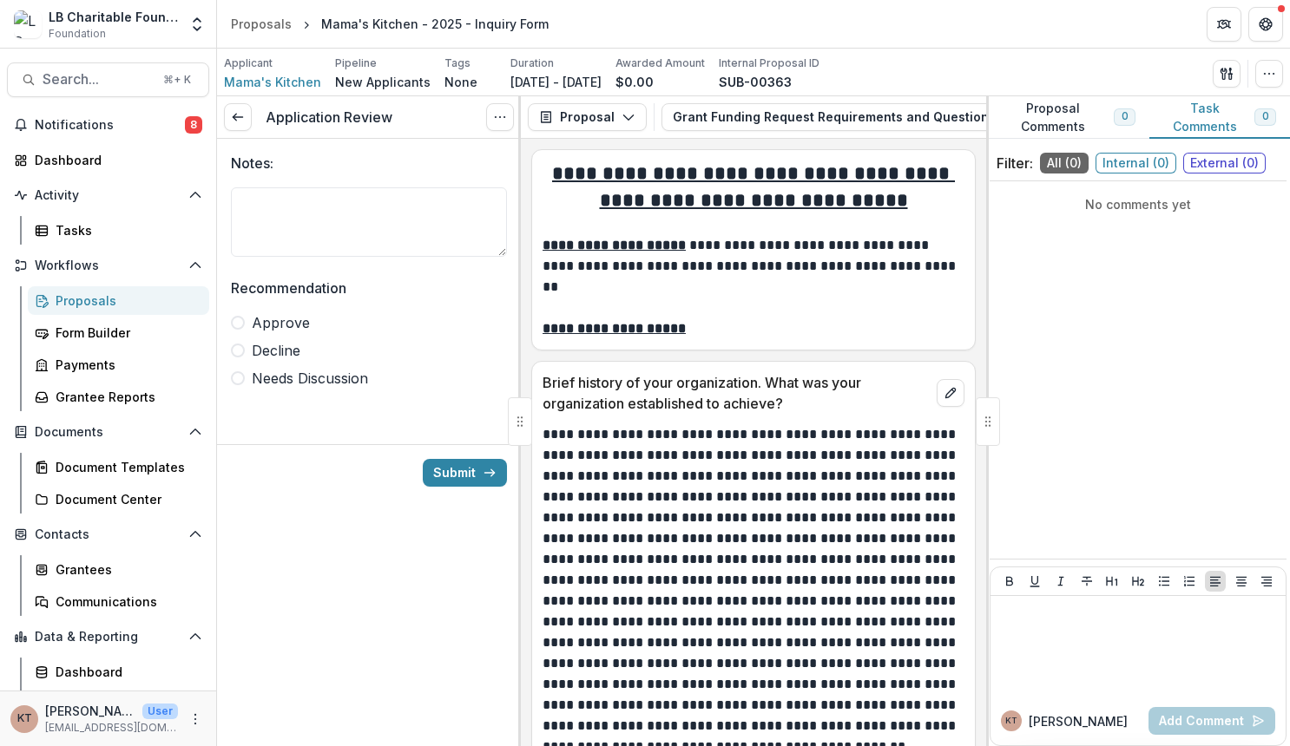
click at [233, 319] on span at bounding box center [238, 323] width 14 height 14
click at [463, 477] on button "Submit" at bounding box center [465, 473] width 84 height 28
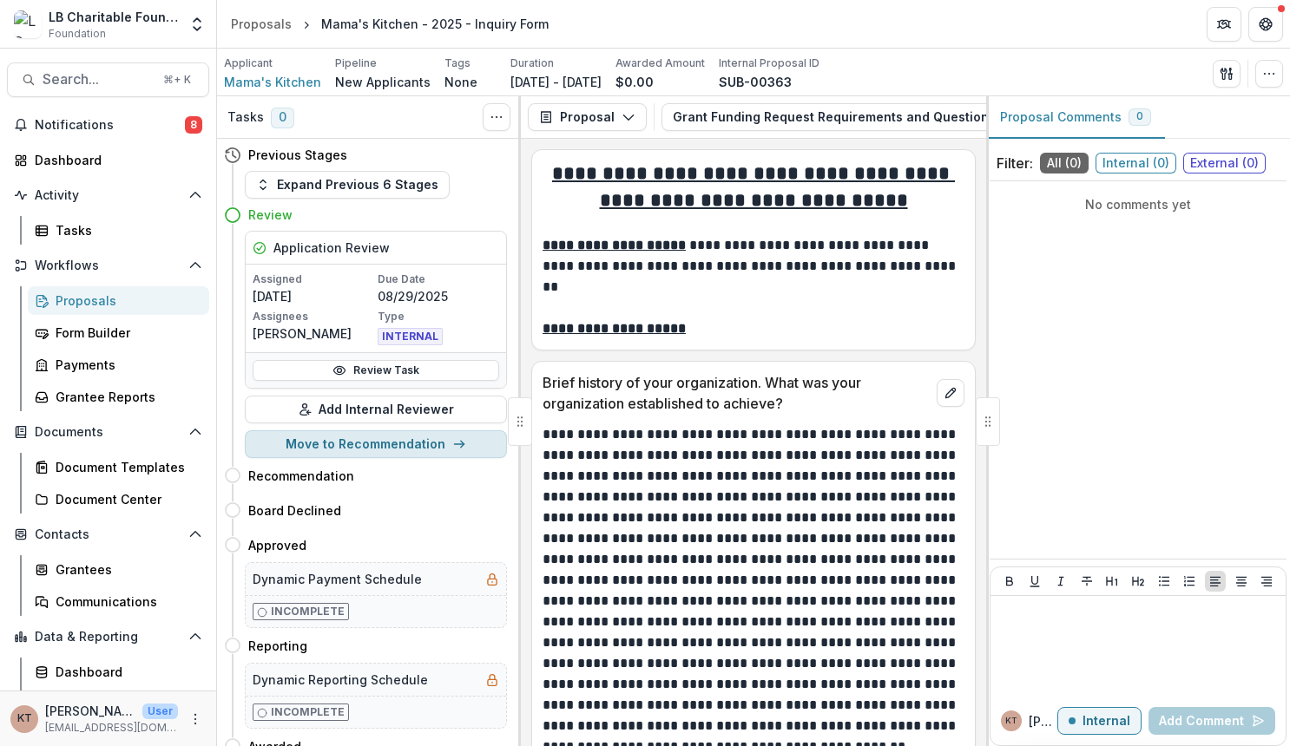
click at [436, 448] on button "Move to Recommendation" at bounding box center [376, 444] width 262 height 28
select select "**********"
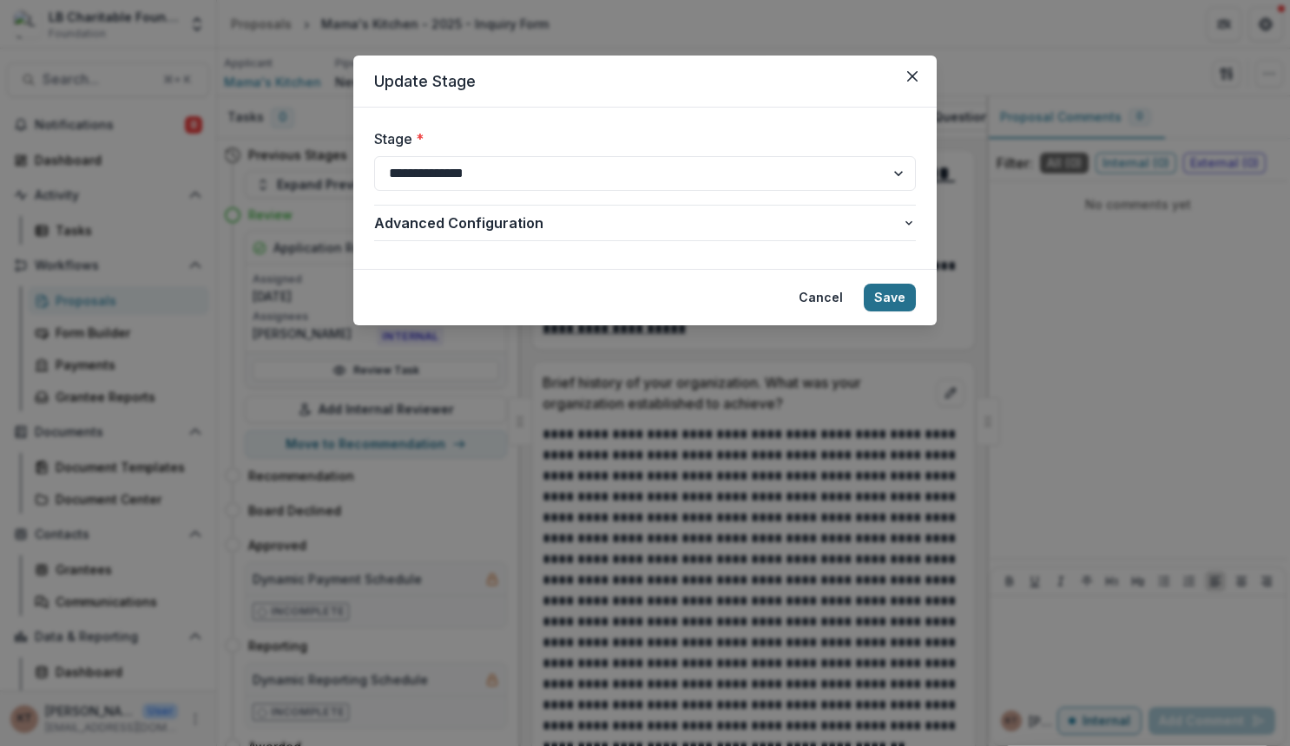
click at [885, 302] on button "Save" at bounding box center [890, 298] width 52 height 28
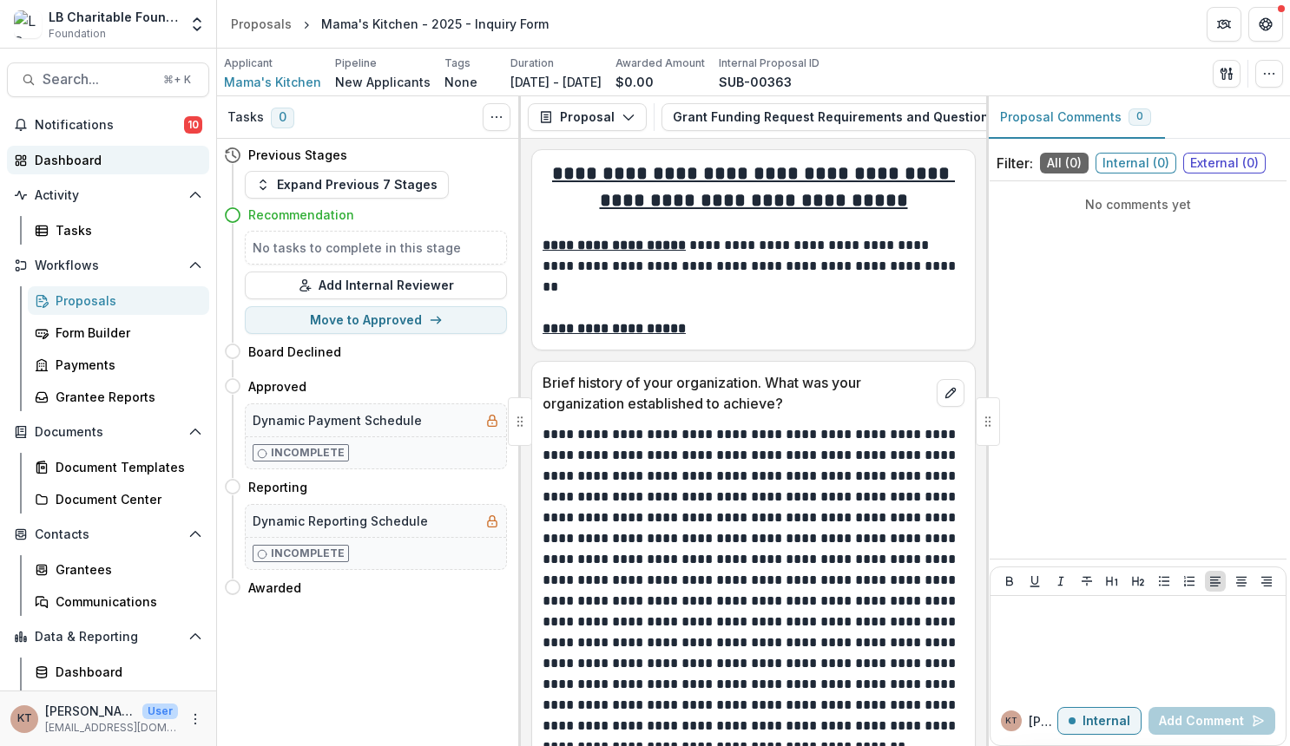
click at [102, 153] on div "Dashboard" at bounding box center [115, 160] width 161 height 18
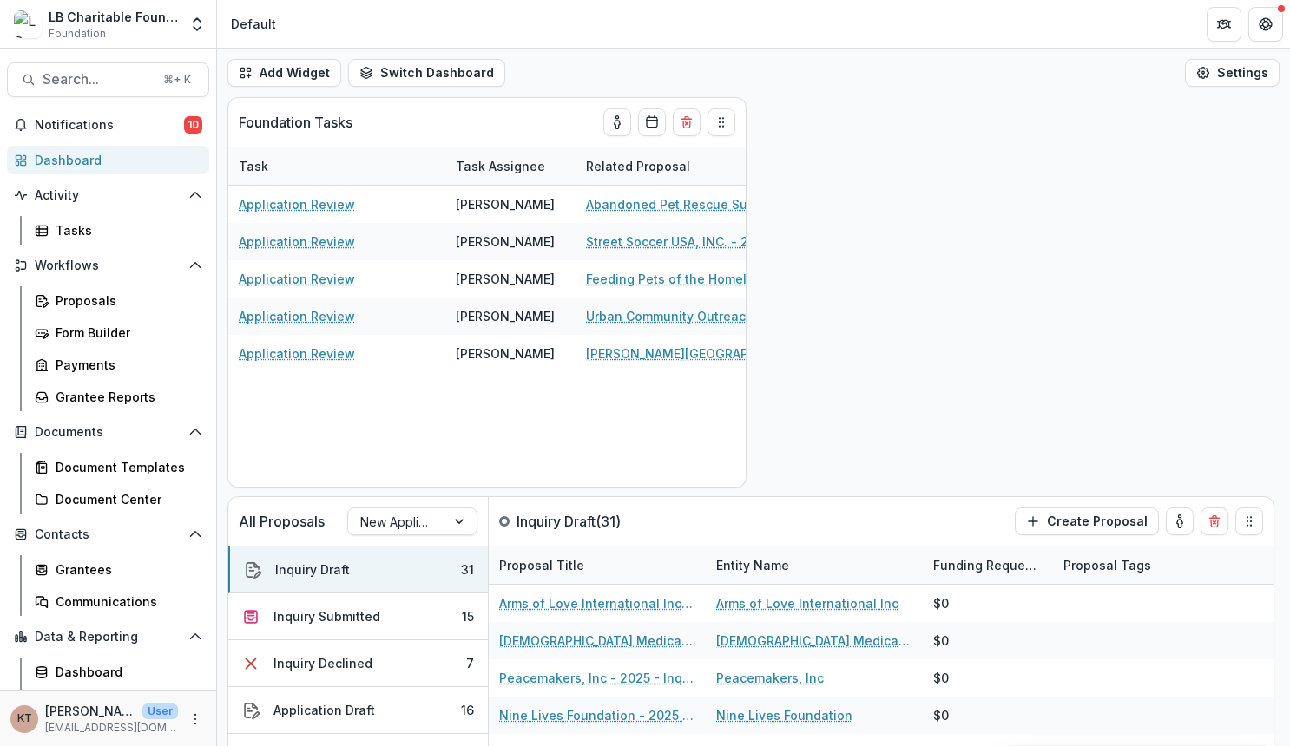
click at [102, 158] on div "Dashboard" at bounding box center [115, 160] width 161 height 18
click at [194, 25] on icon "Open entity switcher" at bounding box center [196, 24] width 17 height 17
click at [432, 37] on header "Default" at bounding box center [753, 24] width 1073 height 48
click at [189, 24] on icon "Open entity switcher" at bounding box center [196, 24] width 17 height 17
click at [408, 34] on header "Default" at bounding box center [753, 24] width 1073 height 48
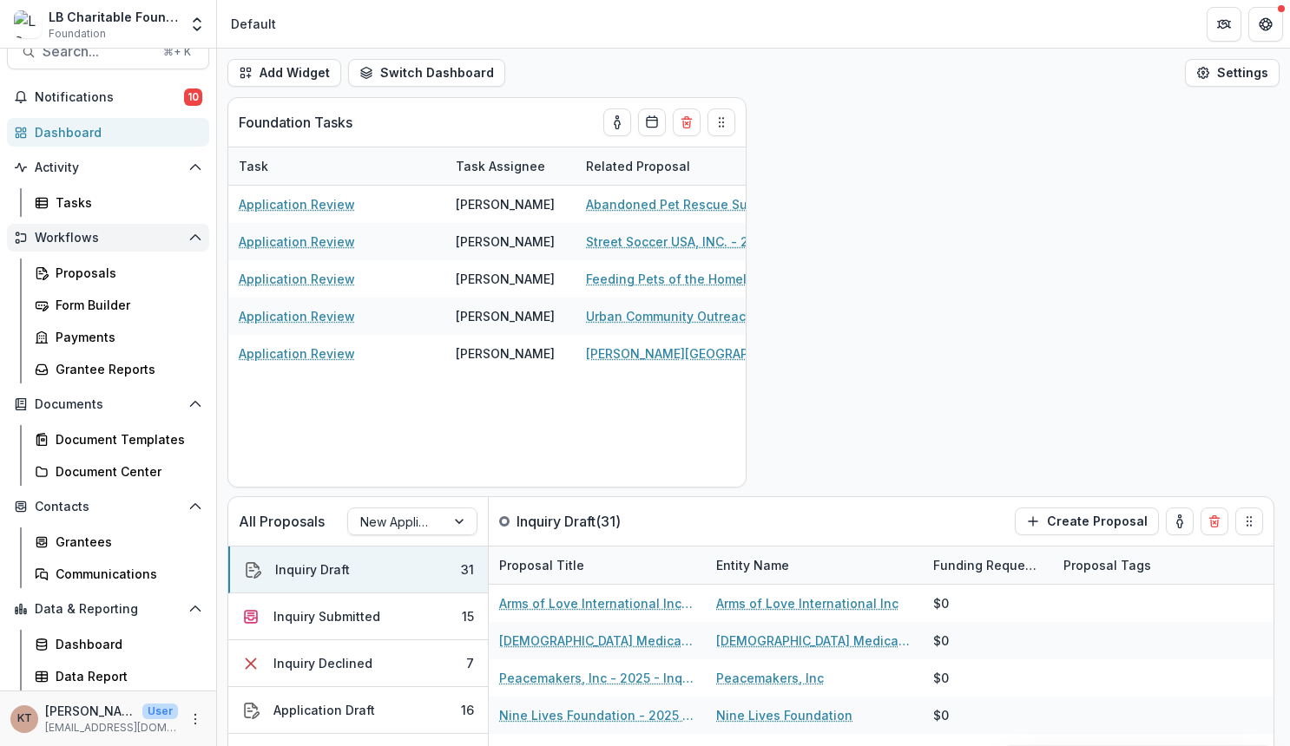
scroll to position [28, 0]
click at [189, 716] on icon "More" at bounding box center [195, 720] width 14 height 14
click at [247, 713] on button "Logout" at bounding box center [305, 711] width 186 height 29
